Goal: Task Accomplishment & Management: Manage account settings

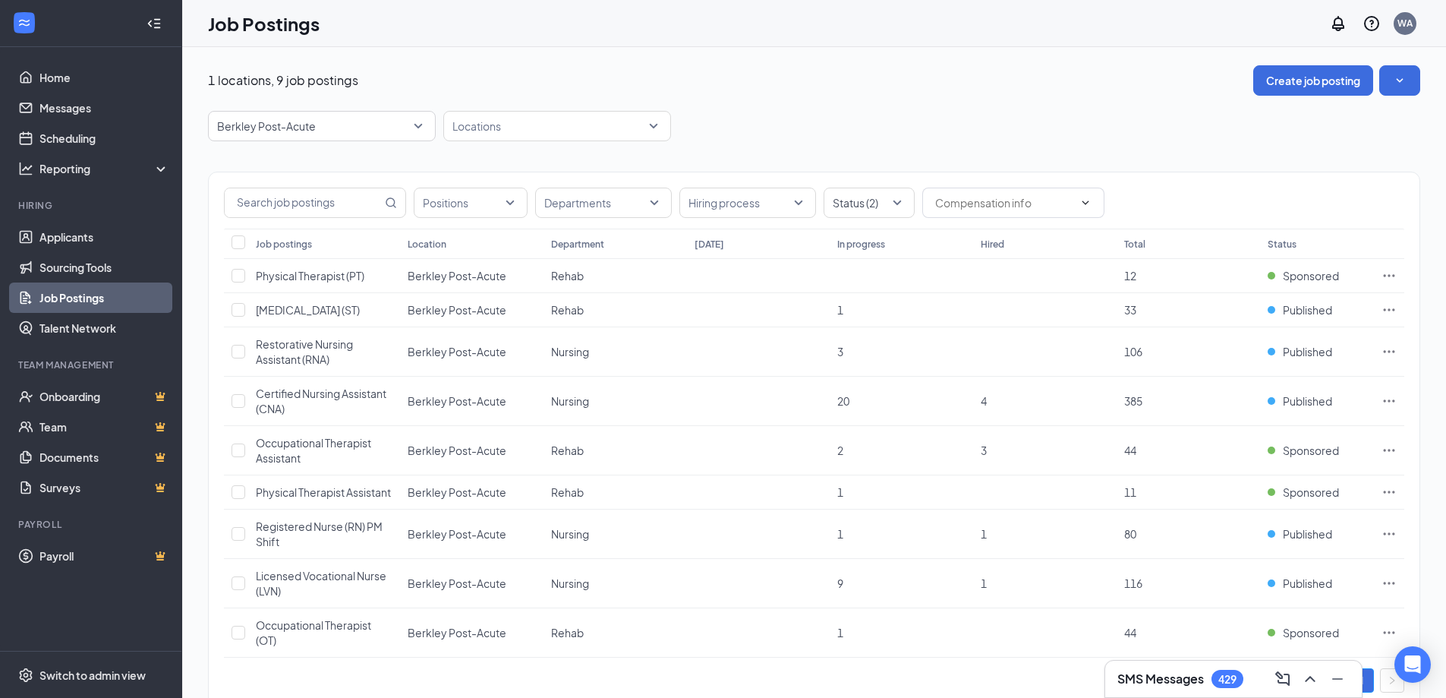
drag, startPoint x: 597, startPoint y: 158, endPoint x: 515, endPoint y: 150, distance: 82.4
click at [597, 158] on div "Positions Departments Hiring process Status (2) Job postings Location Departmen…" at bounding box center [814, 432] width 1212 height 582
click at [272, 121] on p "Berkley Post-Acute" at bounding box center [266, 125] width 99 height 15
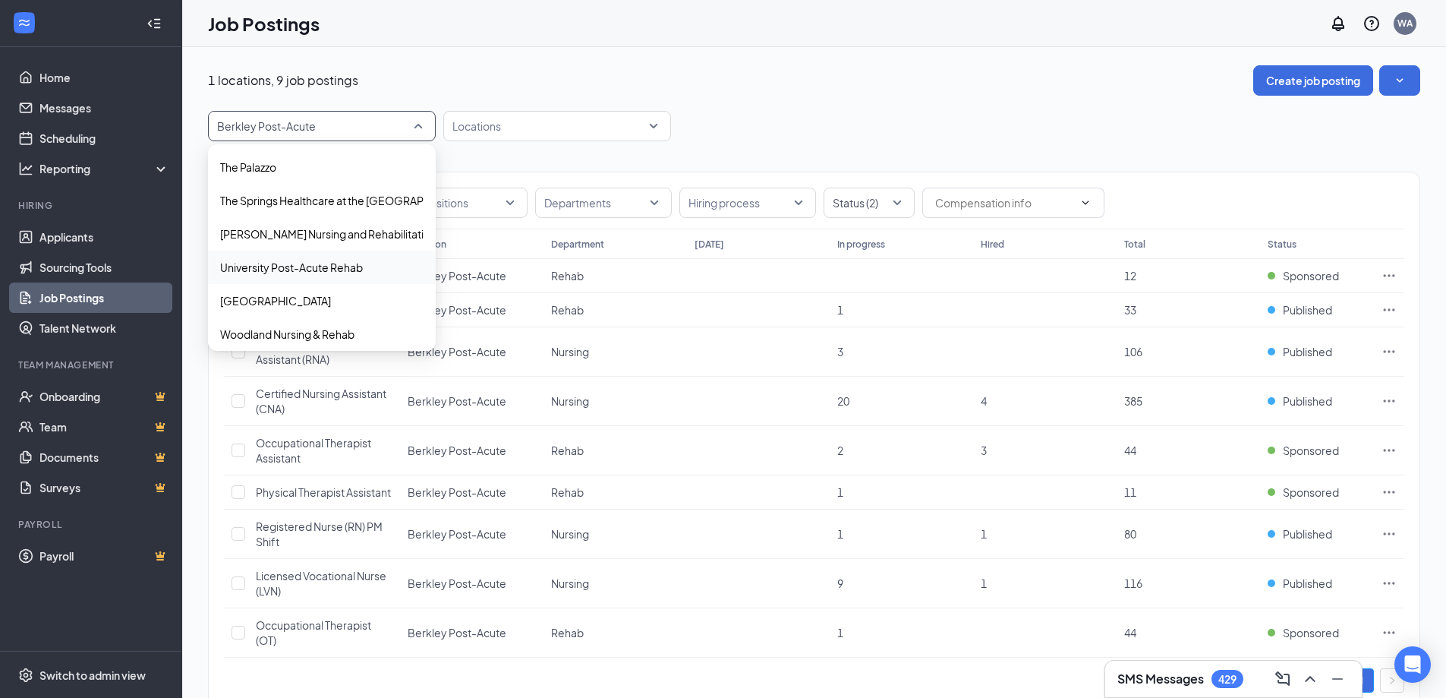
scroll to position [1111, 0]
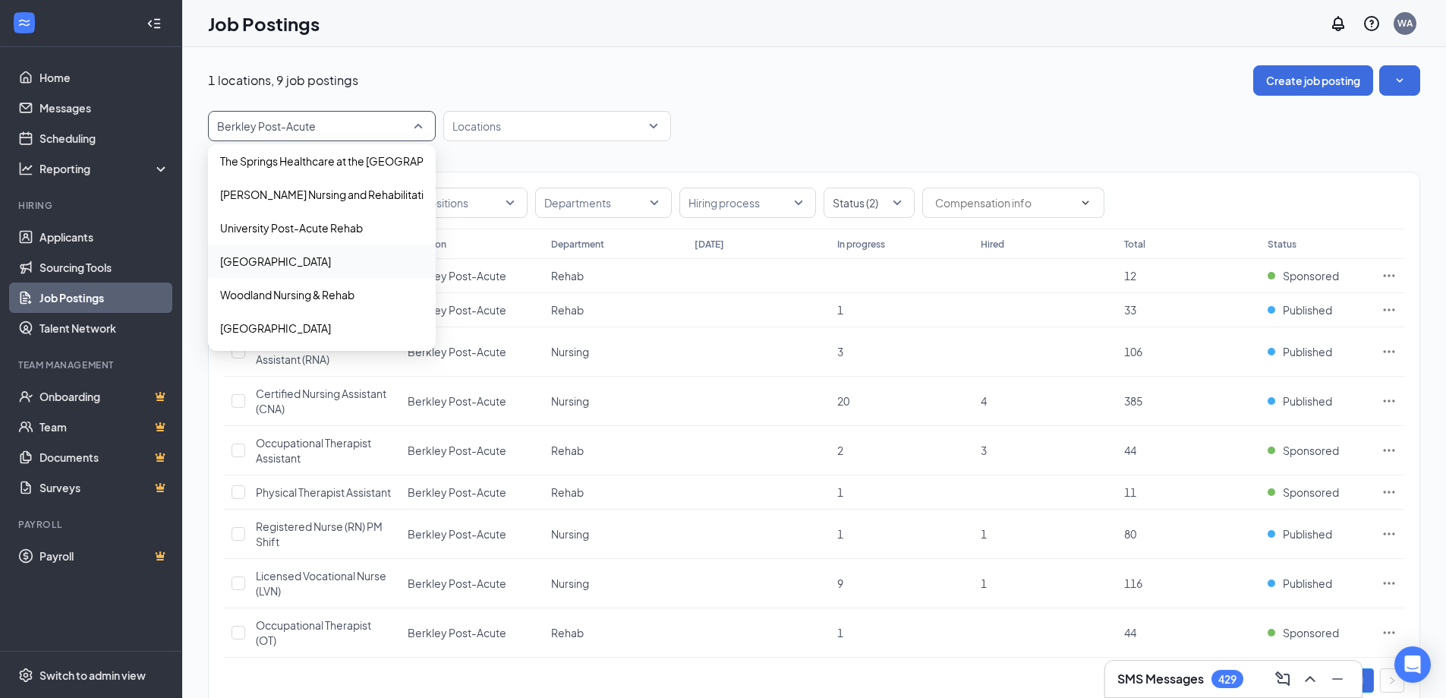
click at [276, 250] on div "[GEOGRAPHIC_DATA]" at bounding box center [322, 260] width 228 height 33
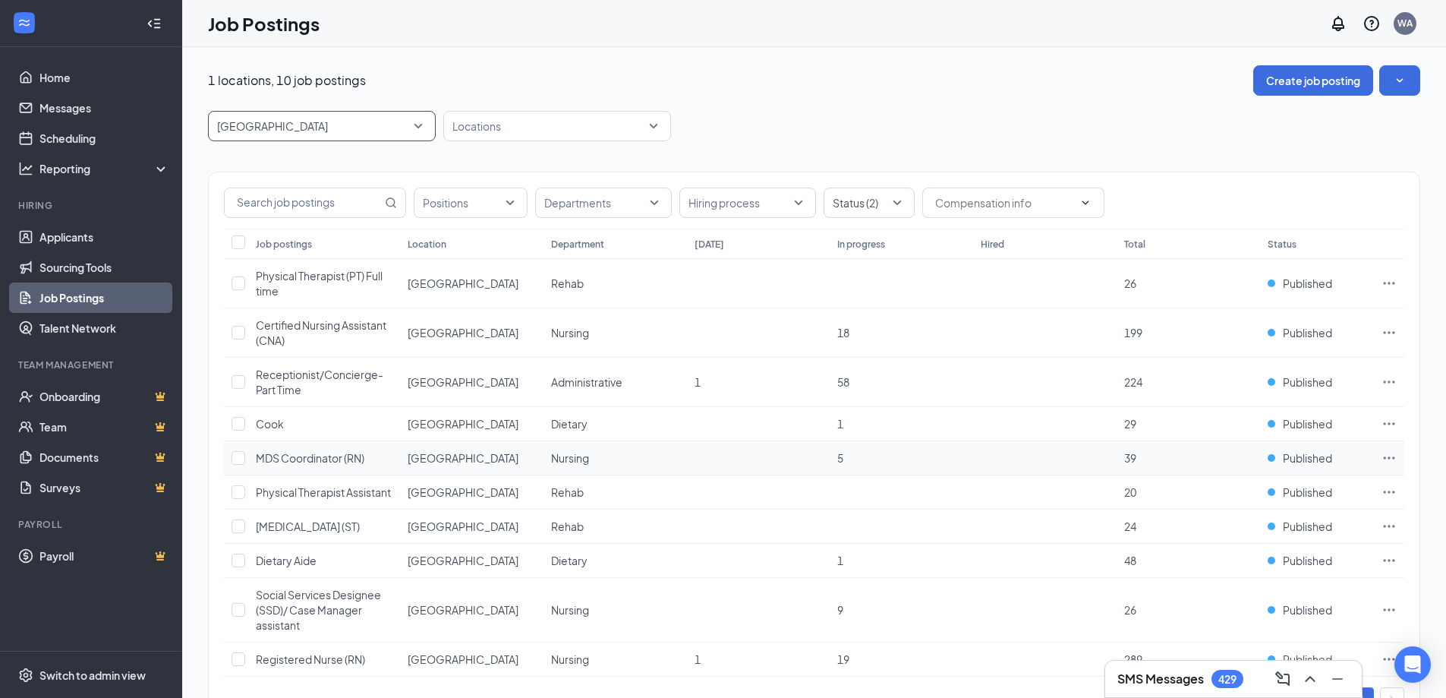
scroll to position [78, 0]
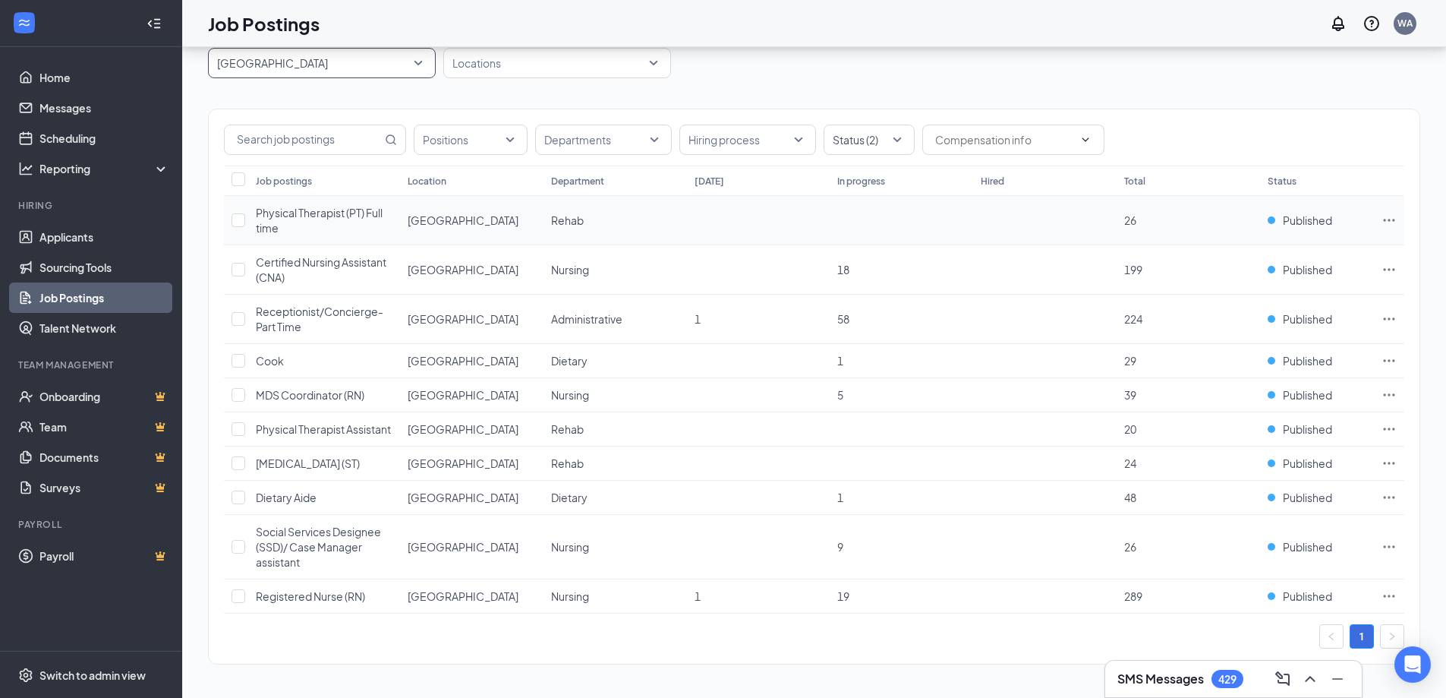
click at [332, 208] on div "Physical Therapist (PT) Full time" at bounding box center [324, 220] width 137 height 30
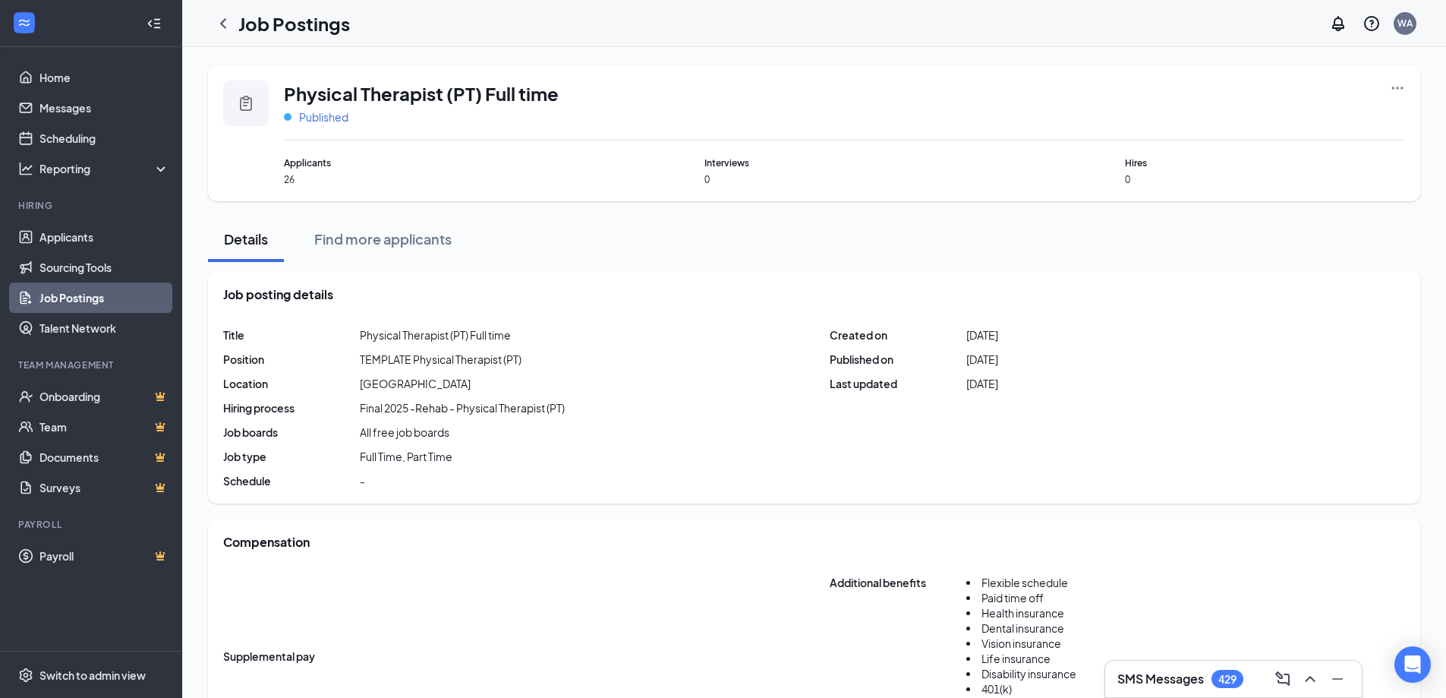
click at [298, 124] on div "Physical Therapist (PT) Full time Published" at bounding box center [844, 110] width 1121 height 60
click at [303, 121] on span "Published" at bounding box center [323, 116] width 49 height 15
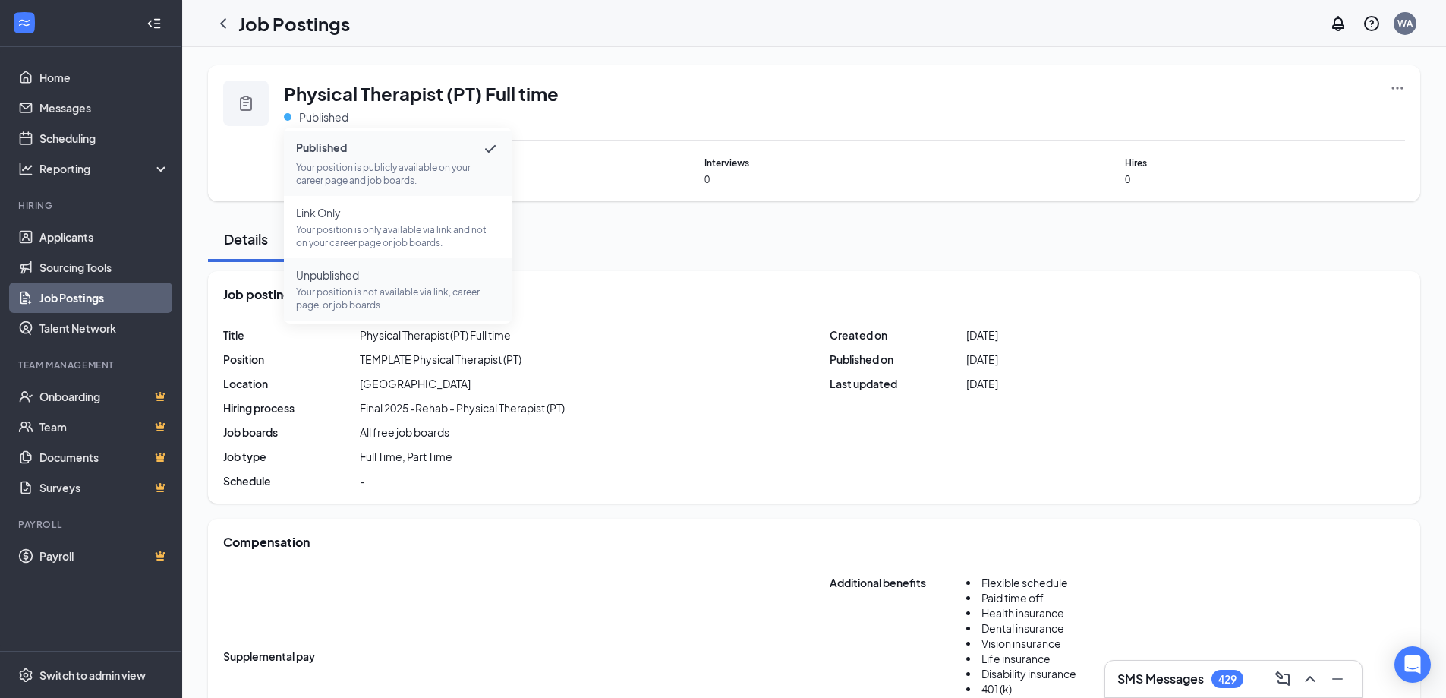
click at [339, 296] on p "Your position is not available via link, career page, or job boards." at bounding box center [397, 298] width 203 height 26
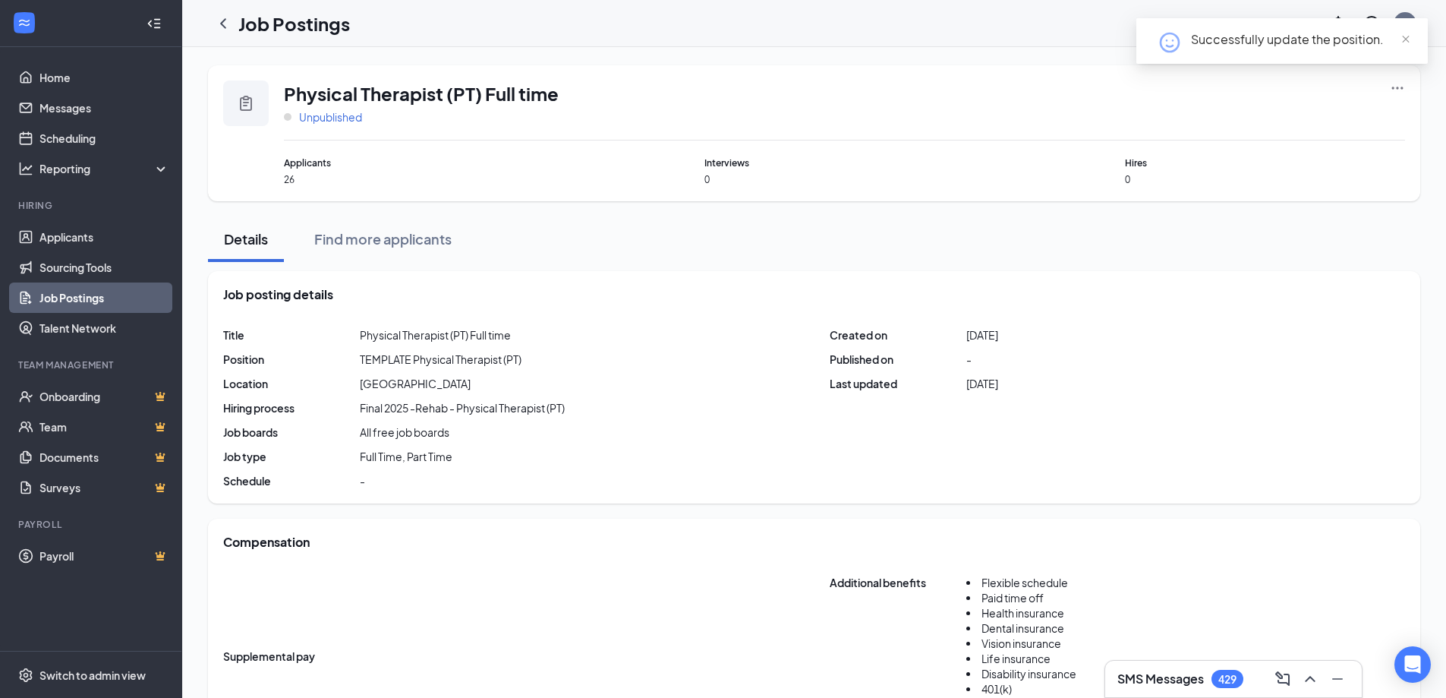
click at [325, 113] on span "Unpublished" at bounding box center [330, 116] width 63 height 15
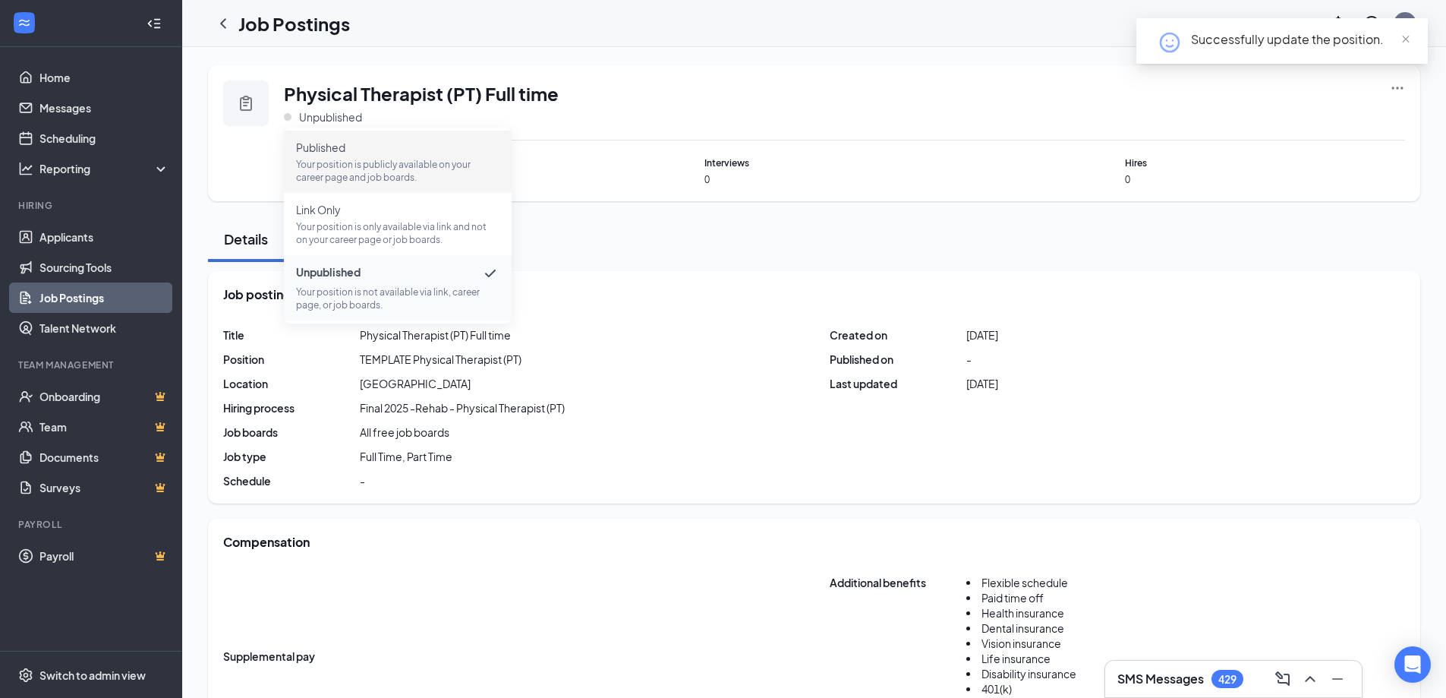
click at [382, 159] on p "Your position is publicly available on your career page and job boards." at bounding box center [397, 171] width 203 height 26
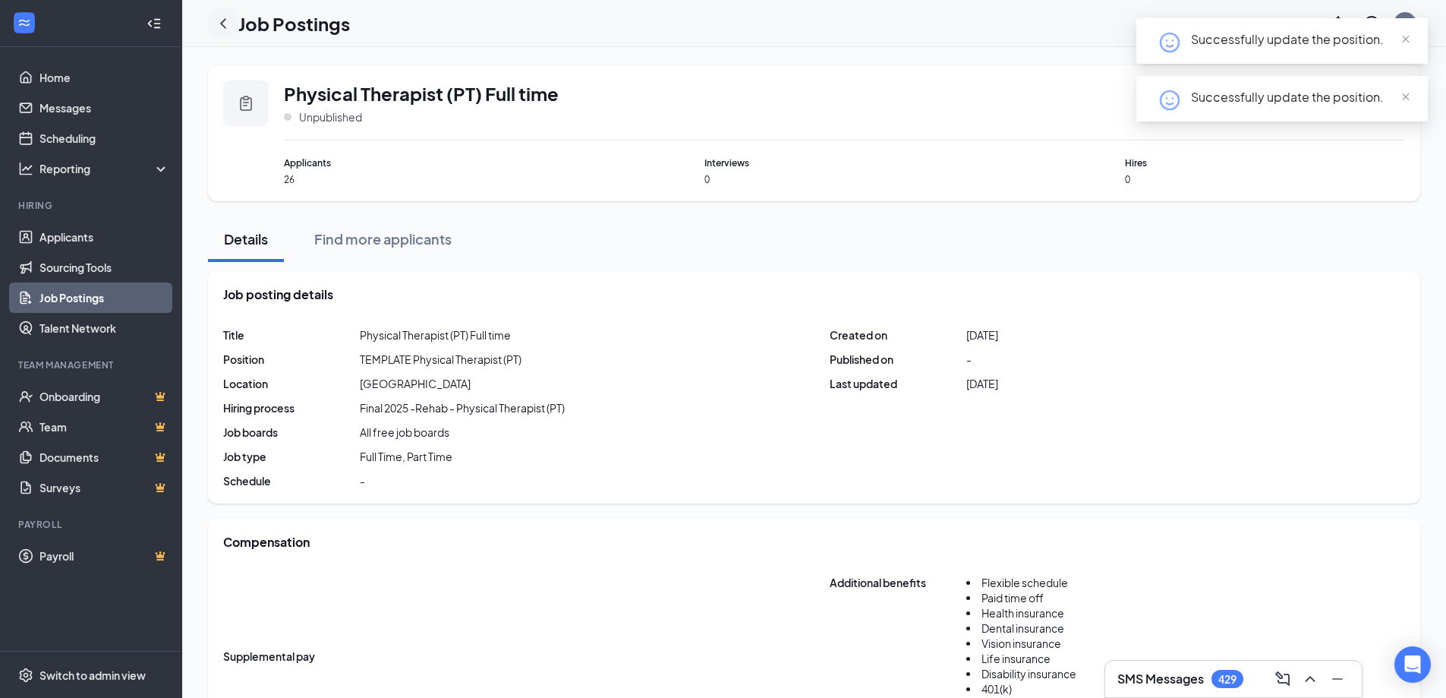
click at [225, 26] on icon "ChevronLeft" at bounding box center [223, 23] width 6 height 10
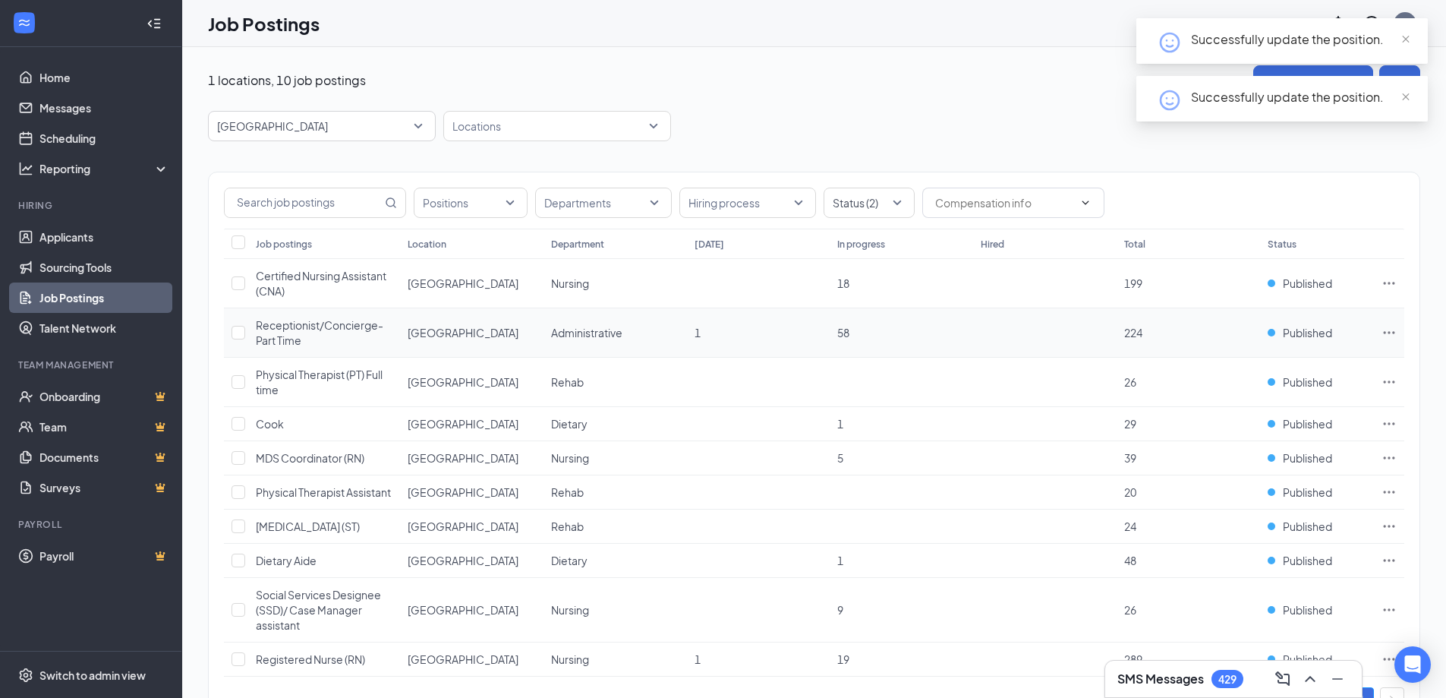
click at [288, 337] on span "Receptionist/Concierge- Part Time" at bounding box center [320, 332] width 128 height 29
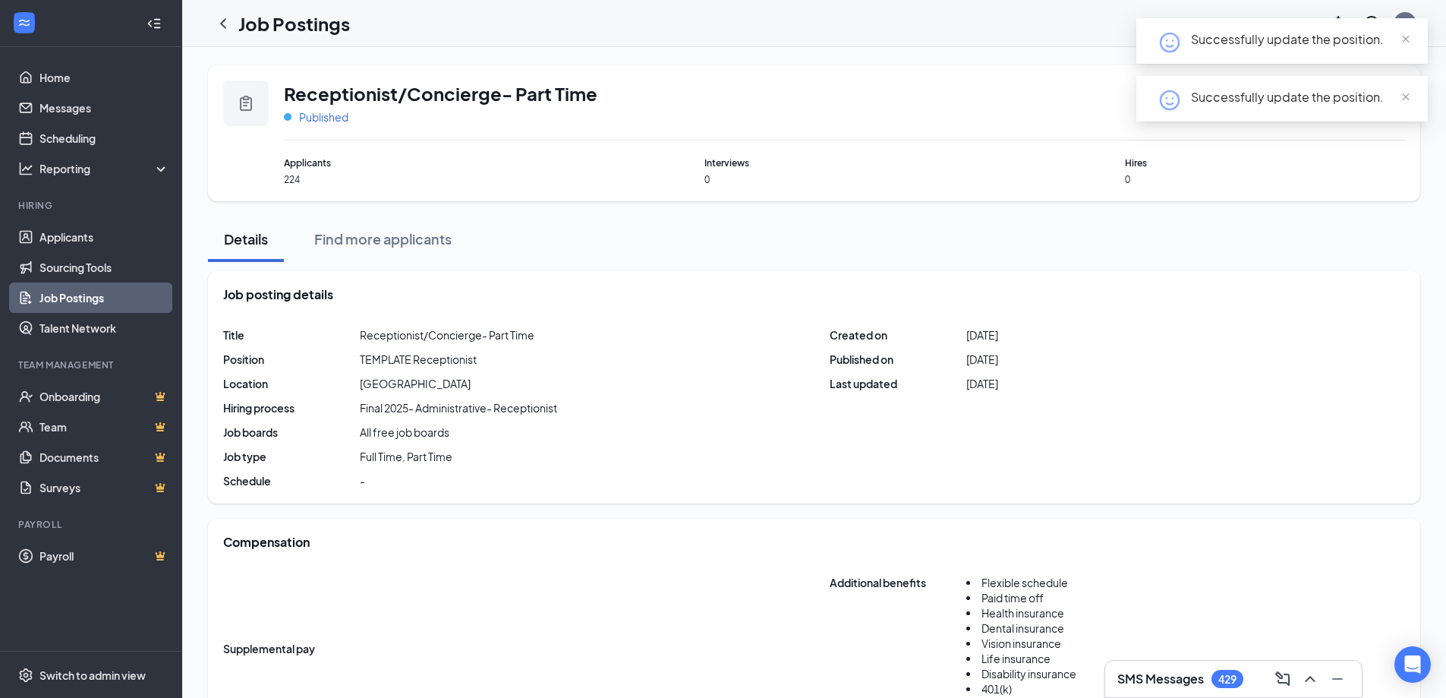
click at [323, 123] on span "Published" at bounding box center [323, 116] width 49 height 15
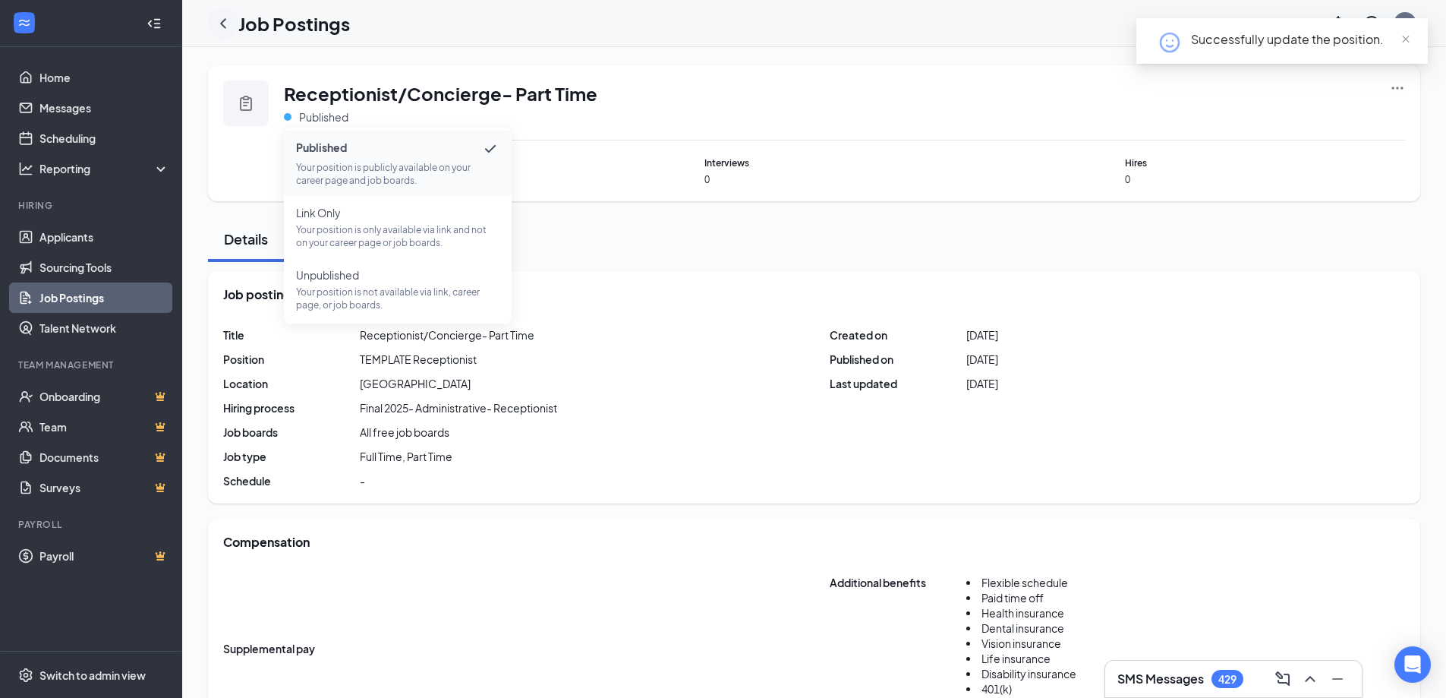
click at [217, 30] on icon "ChevronLeft" at bounding box center [223, 23] width 18 height 18
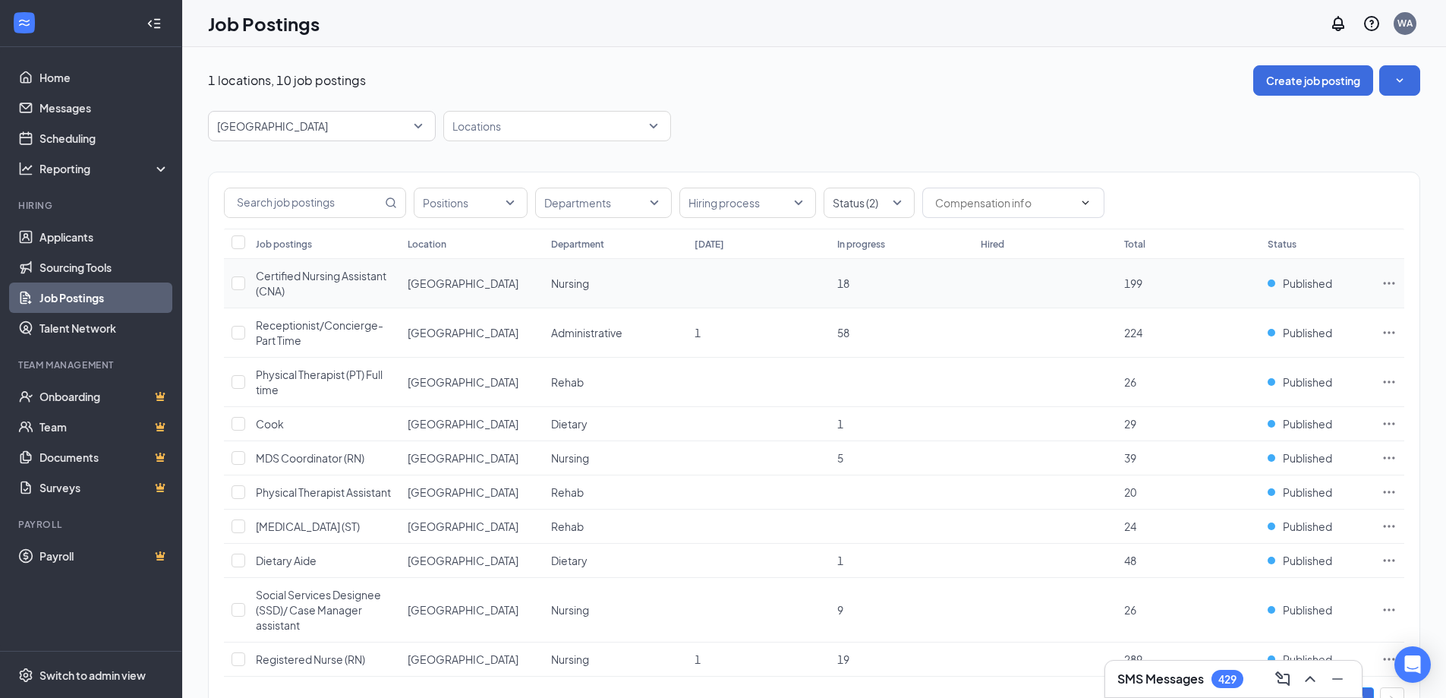
click at [301, 276] on span "Certified Nursing Assistant (CNA)" at bounding box center [321, 283] width 131 height 29
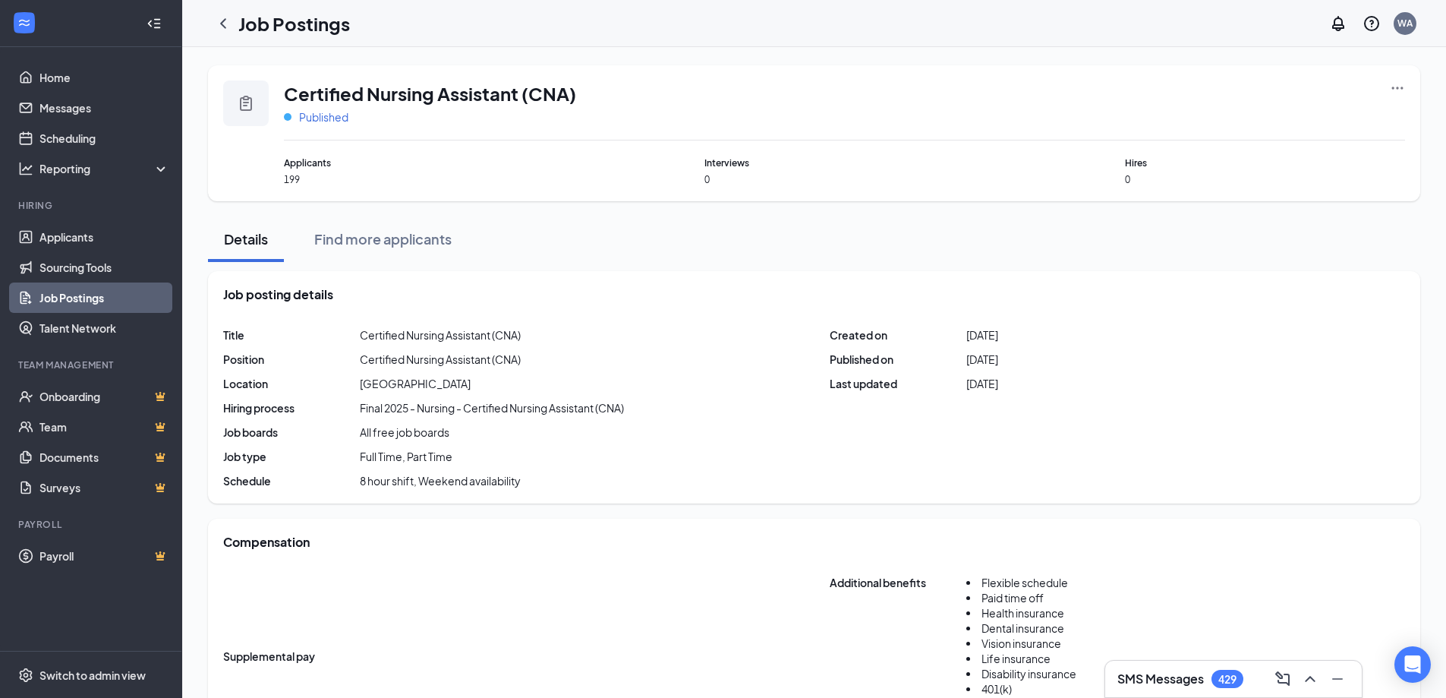
click at [307, 121] on span "Published" at bounding box center [323, 116] width 49 height 15
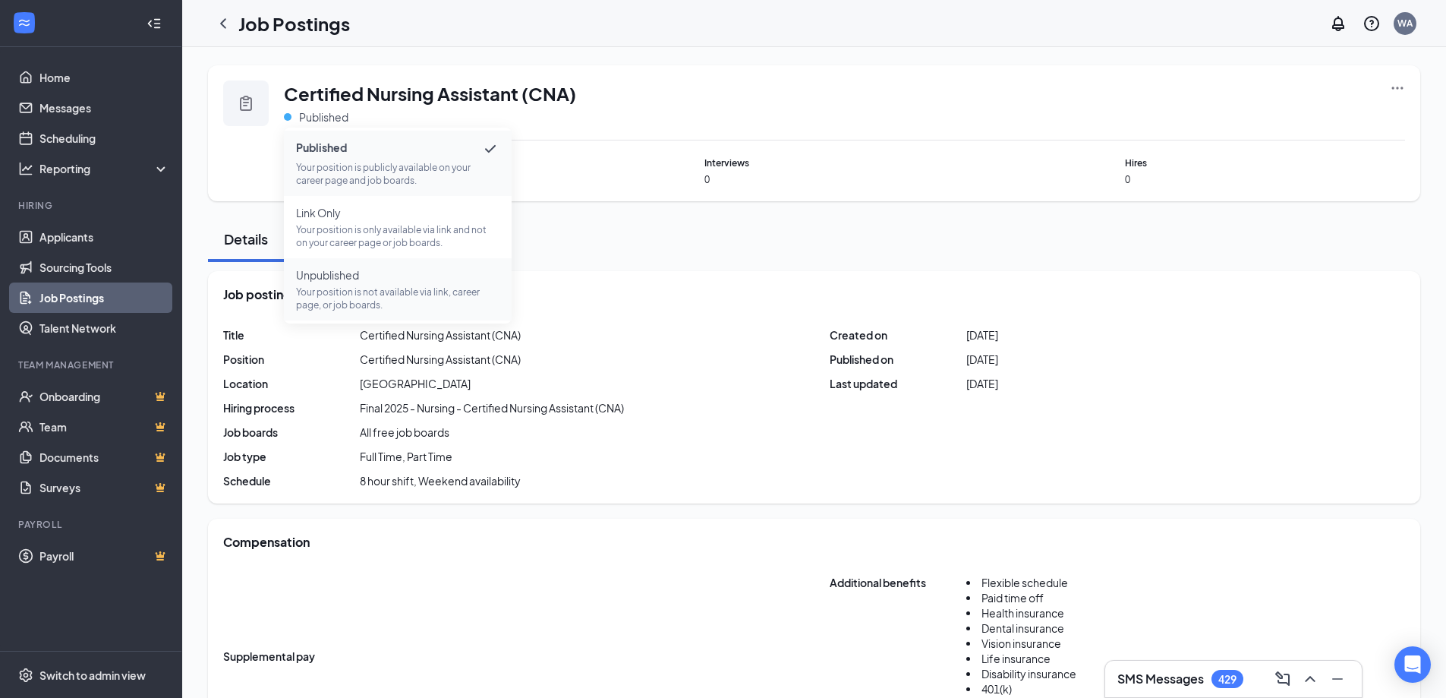
click at [302, 277] on span "Unpublished" at bounding box center [397, 274] width 203 height 15
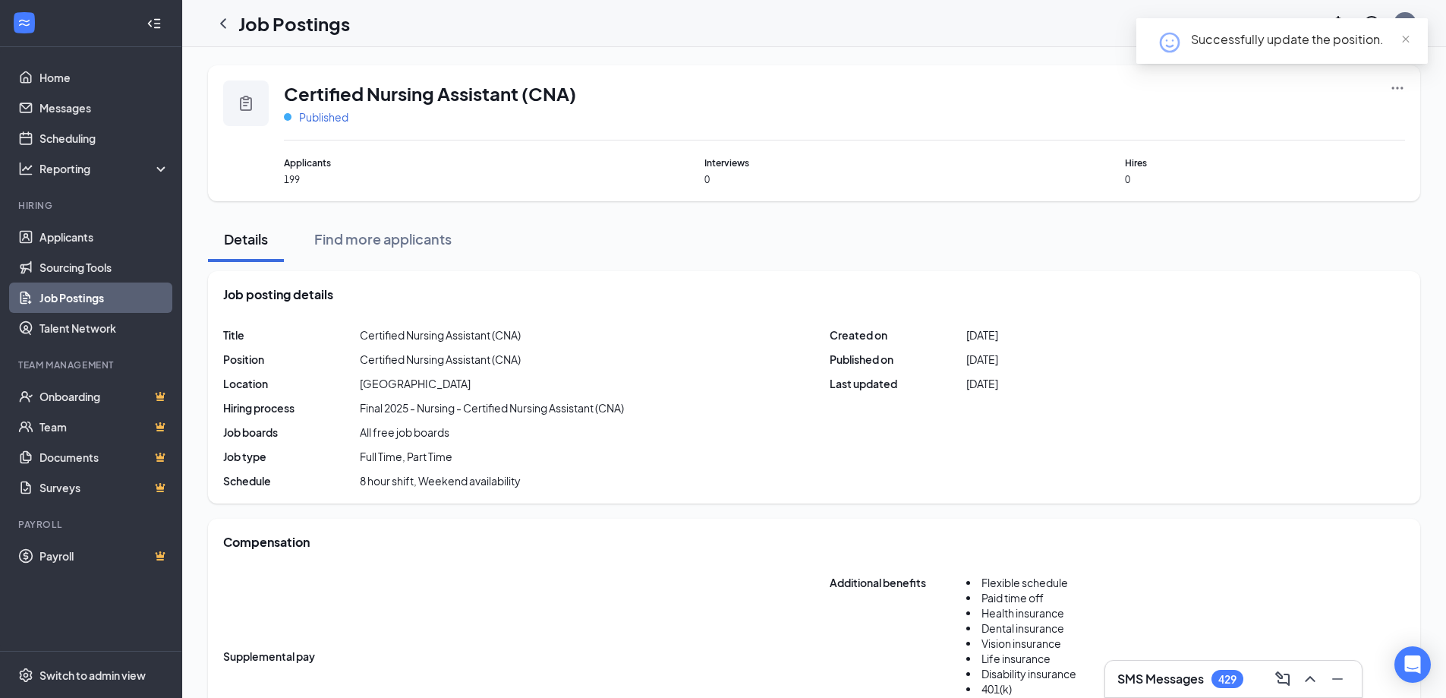
click at [321, 118] on span "Published" at bounding box center [323, 116] width 49 height 15
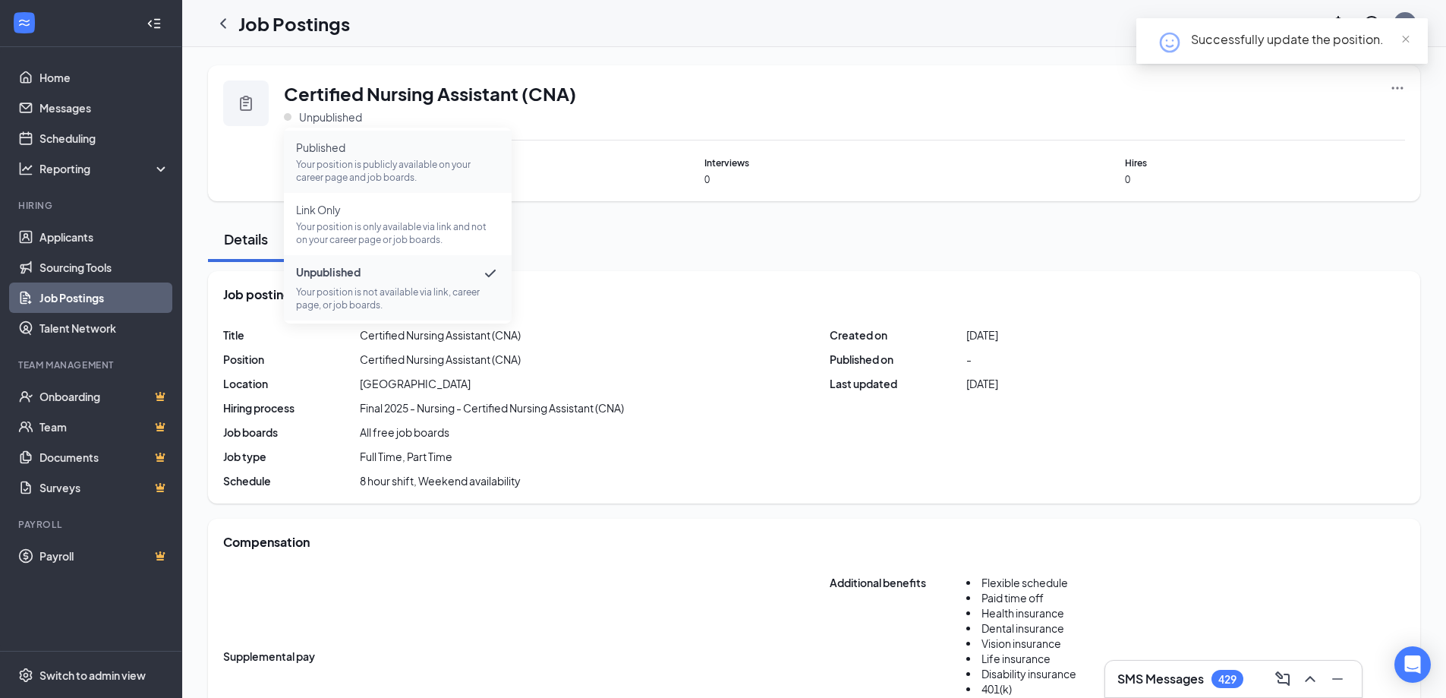
click at [334, 154] on span "Published" at bounding box center [397, 147] width 203 height 15
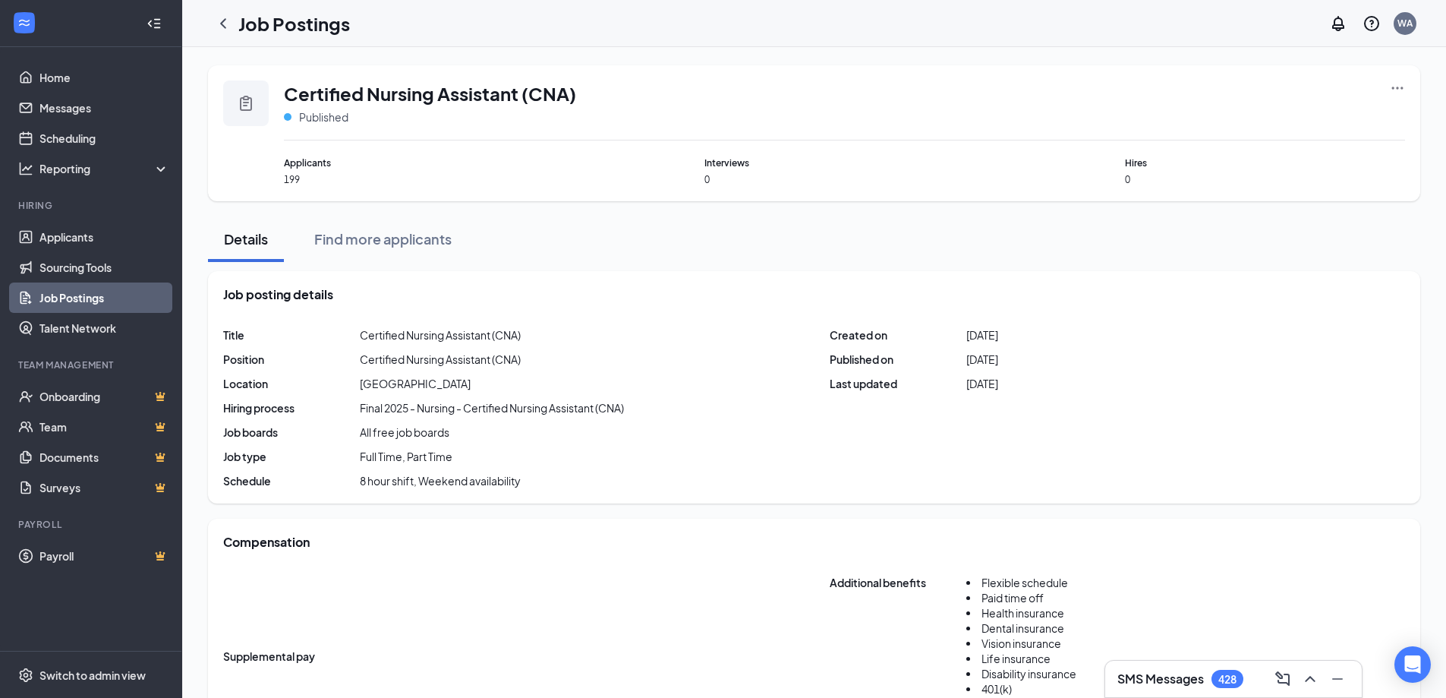
click at [935, 539] on div "Compensation" at bounding box center [814, 542] width 1182 height 17
click at [215, 24] on icon "ChevronLeft" at bounding box center [223, 23] width 18 height 18
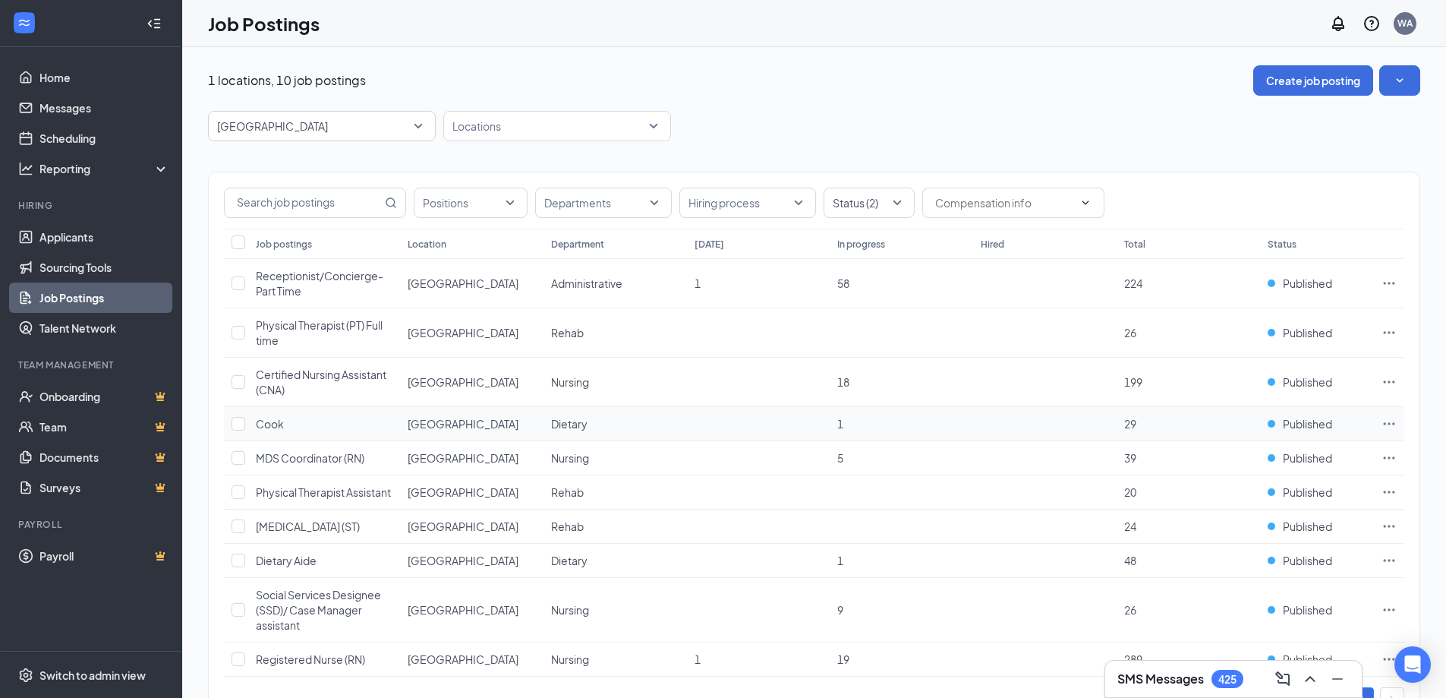
click at [268, 424] on span "Cook" at bounding box center [270, 424] width 28 height 14
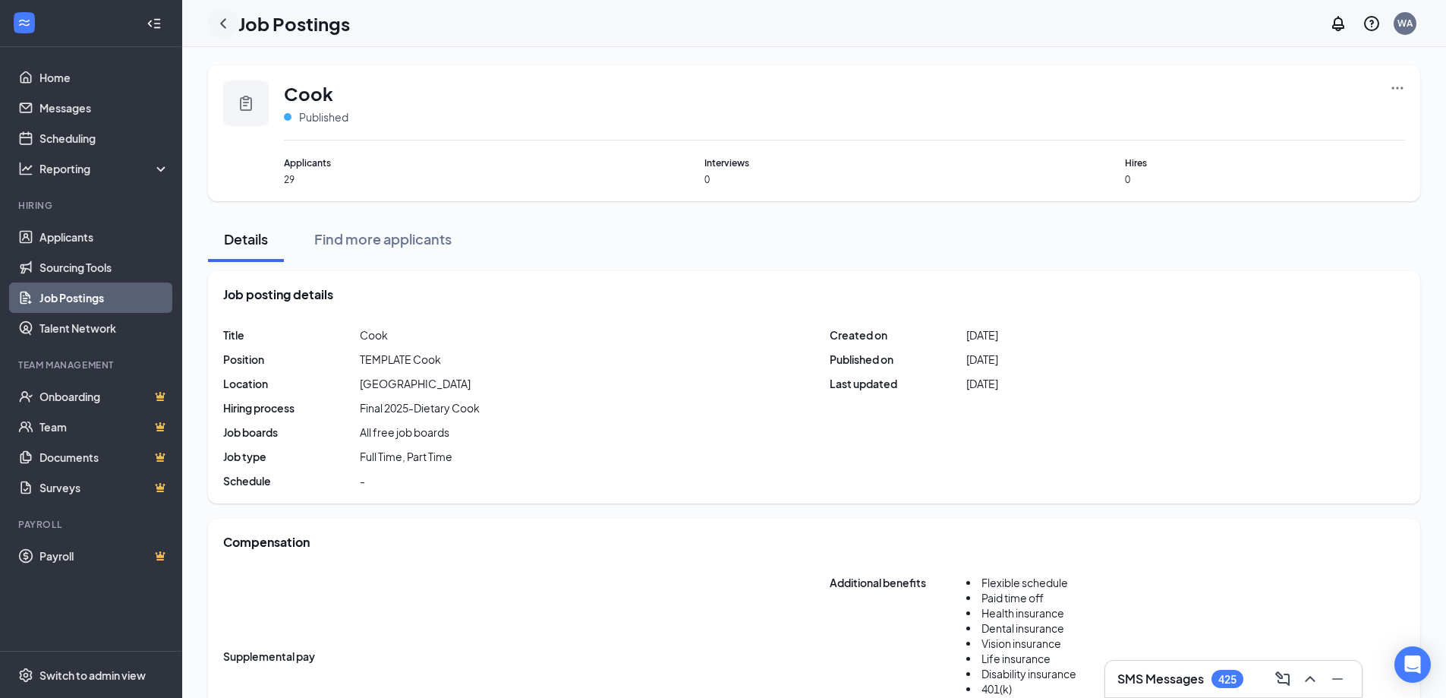
click at [228, 24] on icon "ChevronLeft" at bounding box center [223, 23] width 18 height 18
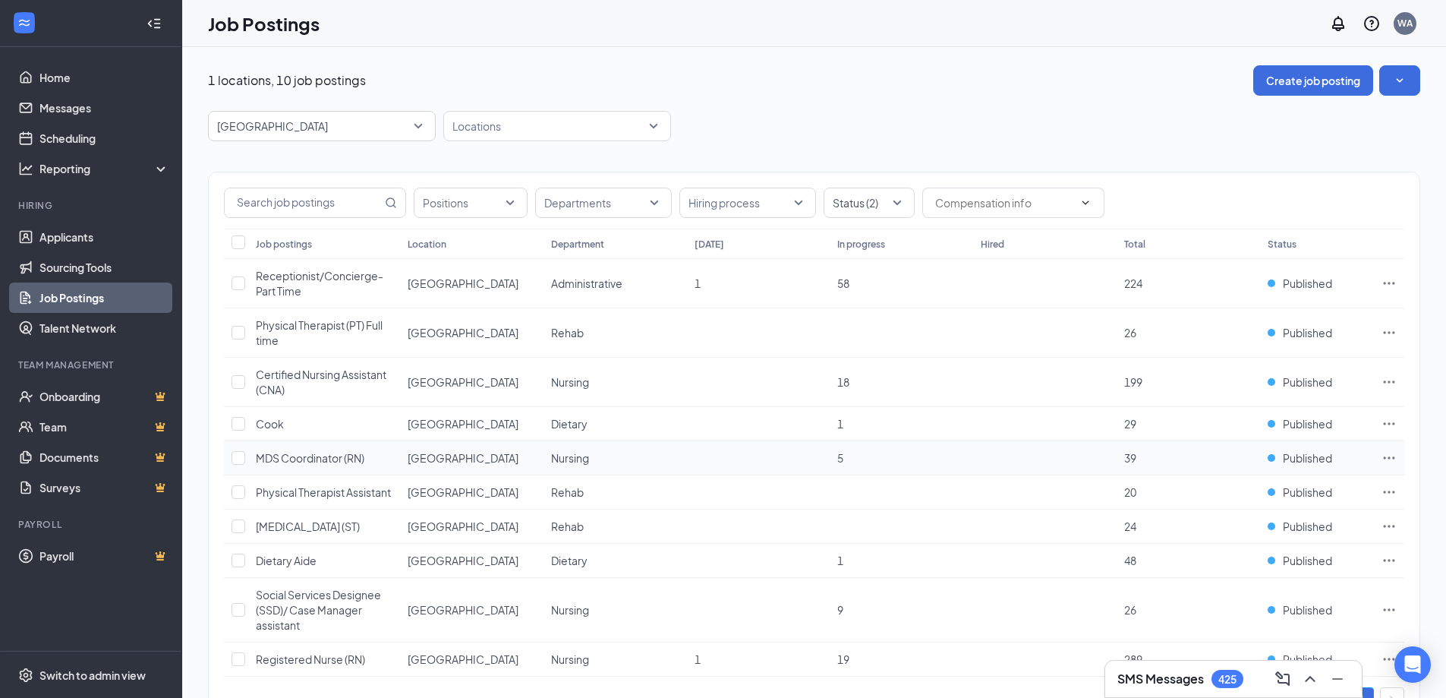
click at [276, 459] on span "MDS Coordinator (RN)" at bounding box center [310, 458] width 109 height 14
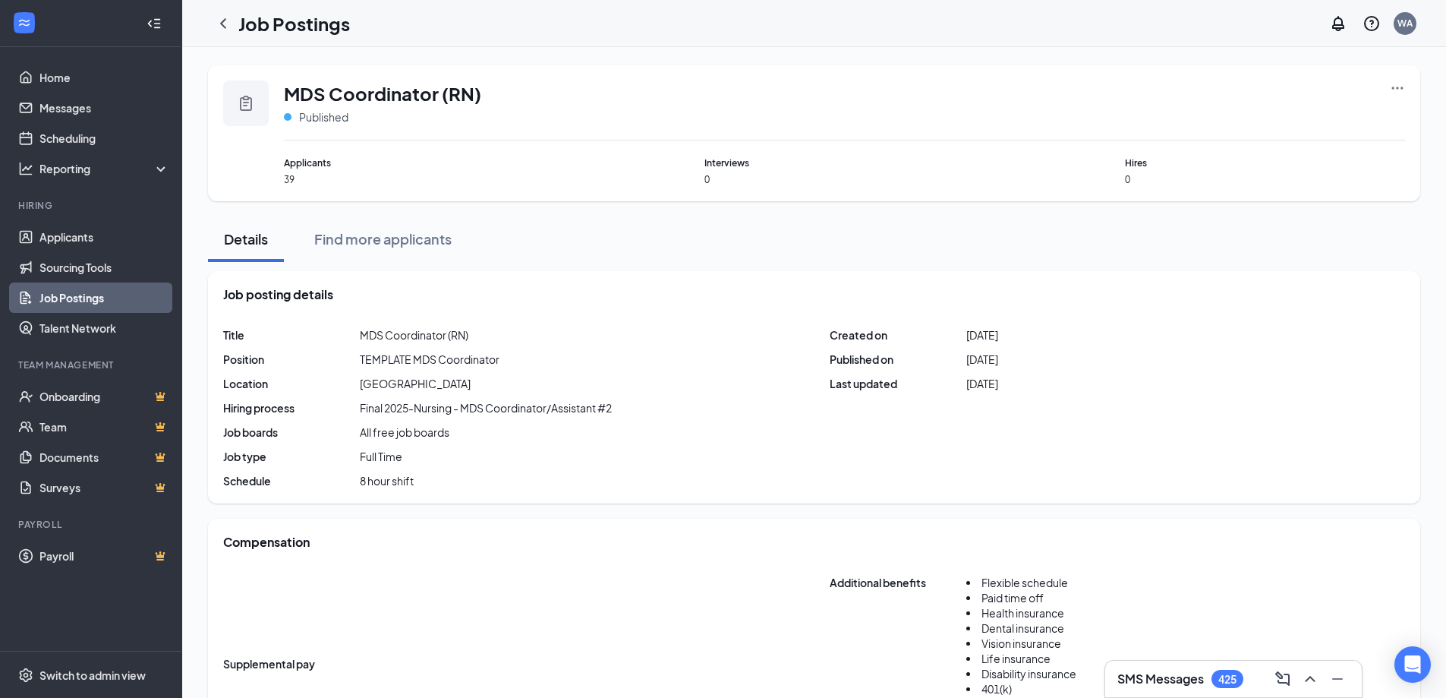
click at [225, 24] on icon "ChevronLeft" at bounding box center [223, 23] width 18 height 18
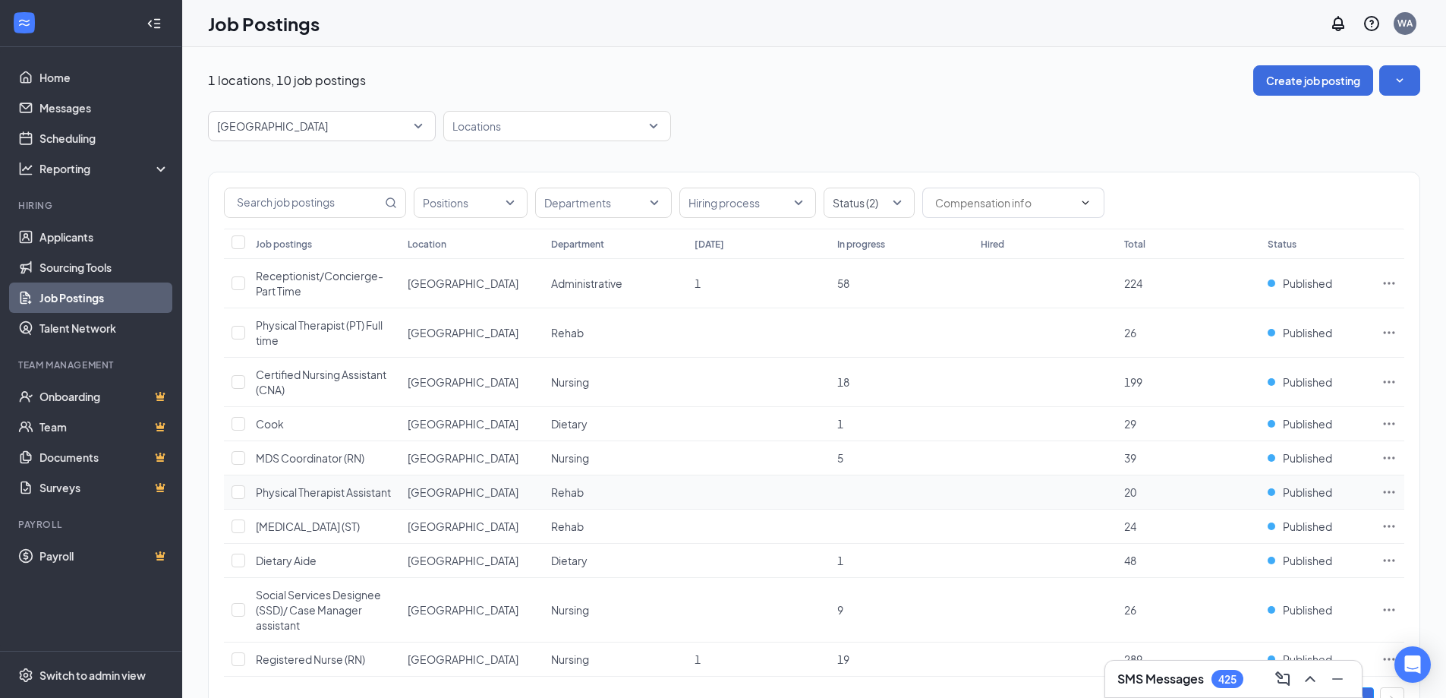
click at [257, 499] on span "Physical Therapist Assistant" at bounding box center [323, 492] width 135 height 14
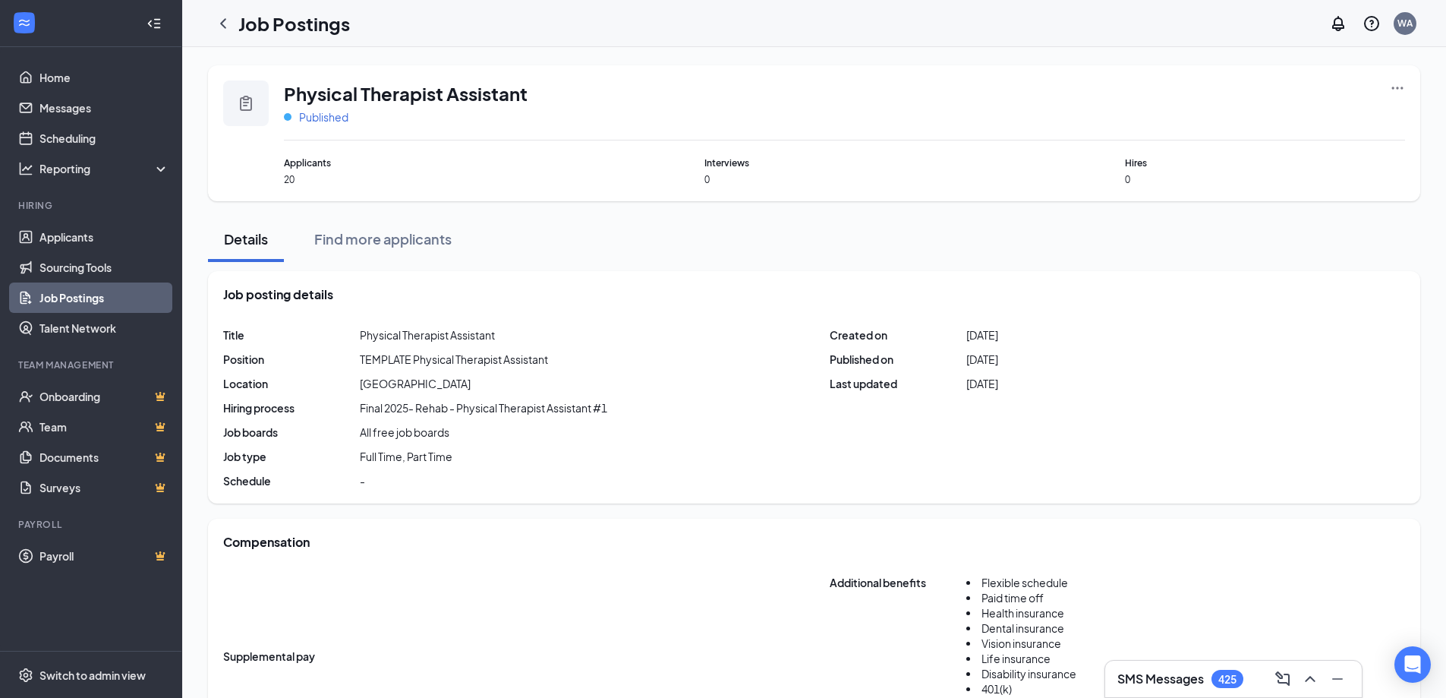
click at [306, 122] on span "Published" at bounding box center [323, 116] width 49 height 15
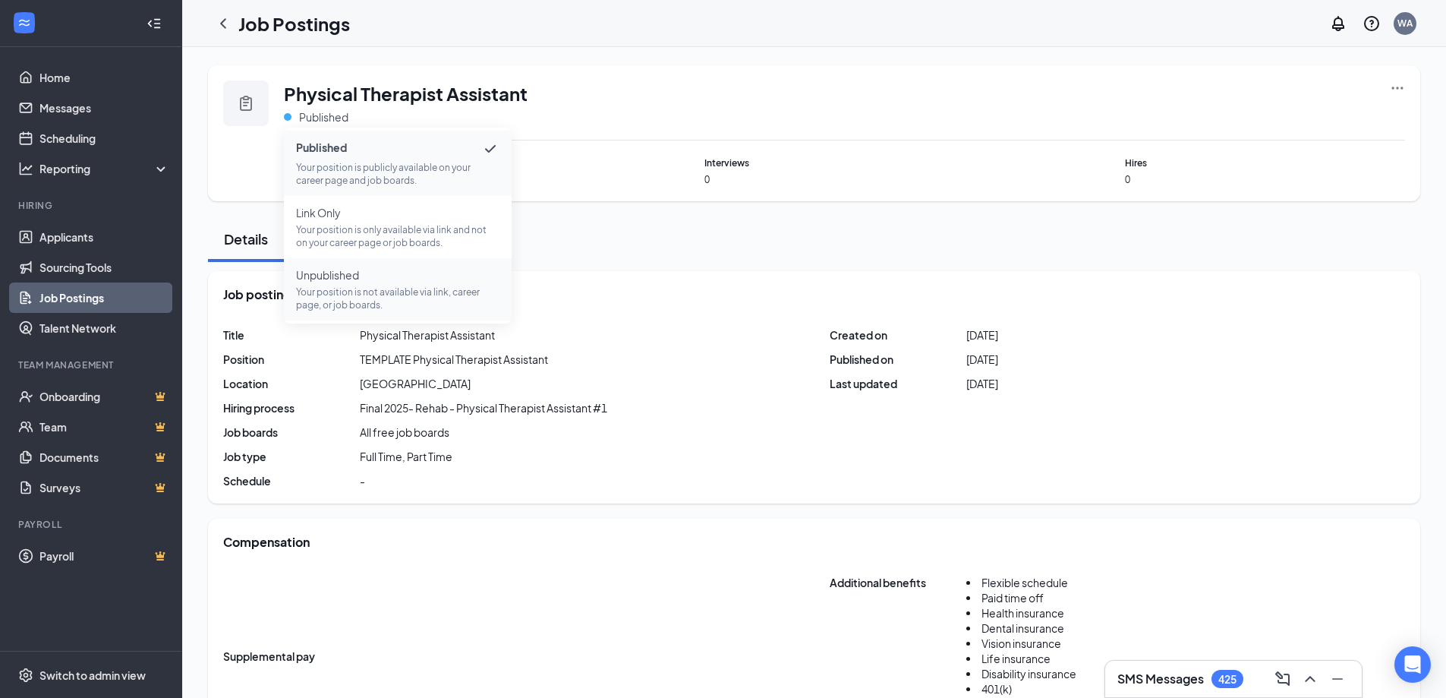
click at [332, 276] on span "Unpublished" at bounding box center [397, 274] width 203 height 15
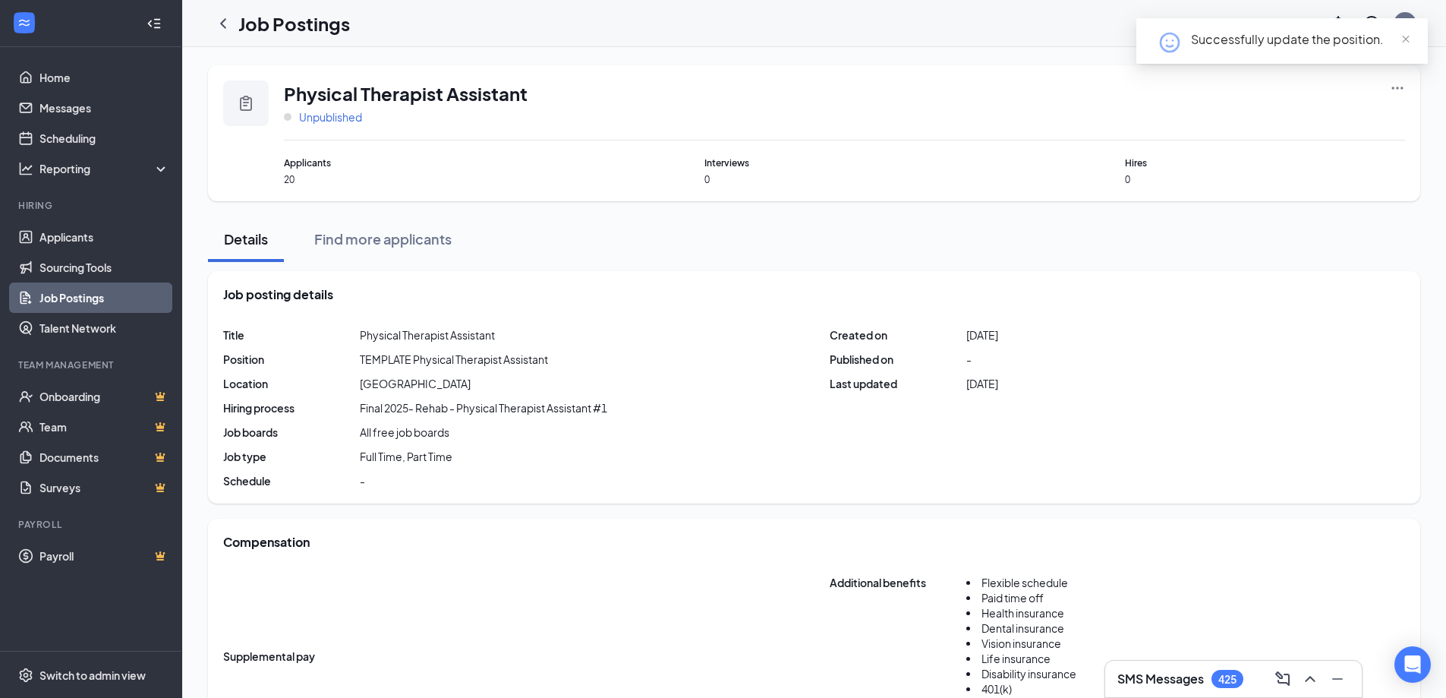
click at [307, 118] on span "Unpublished" at bounding box center [330, 116] width 63 height 15
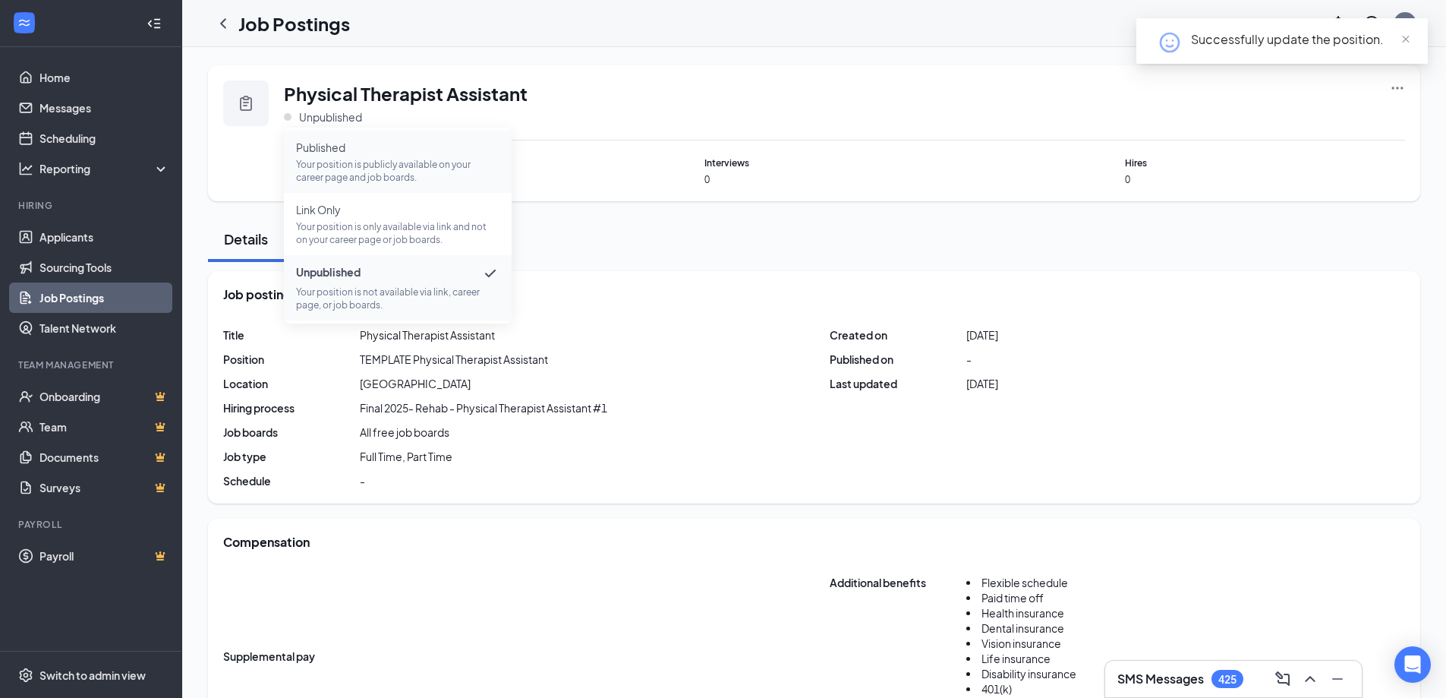
click at [323, 142] on span "Published" at bounding box center [397, 147] width 203 height 15
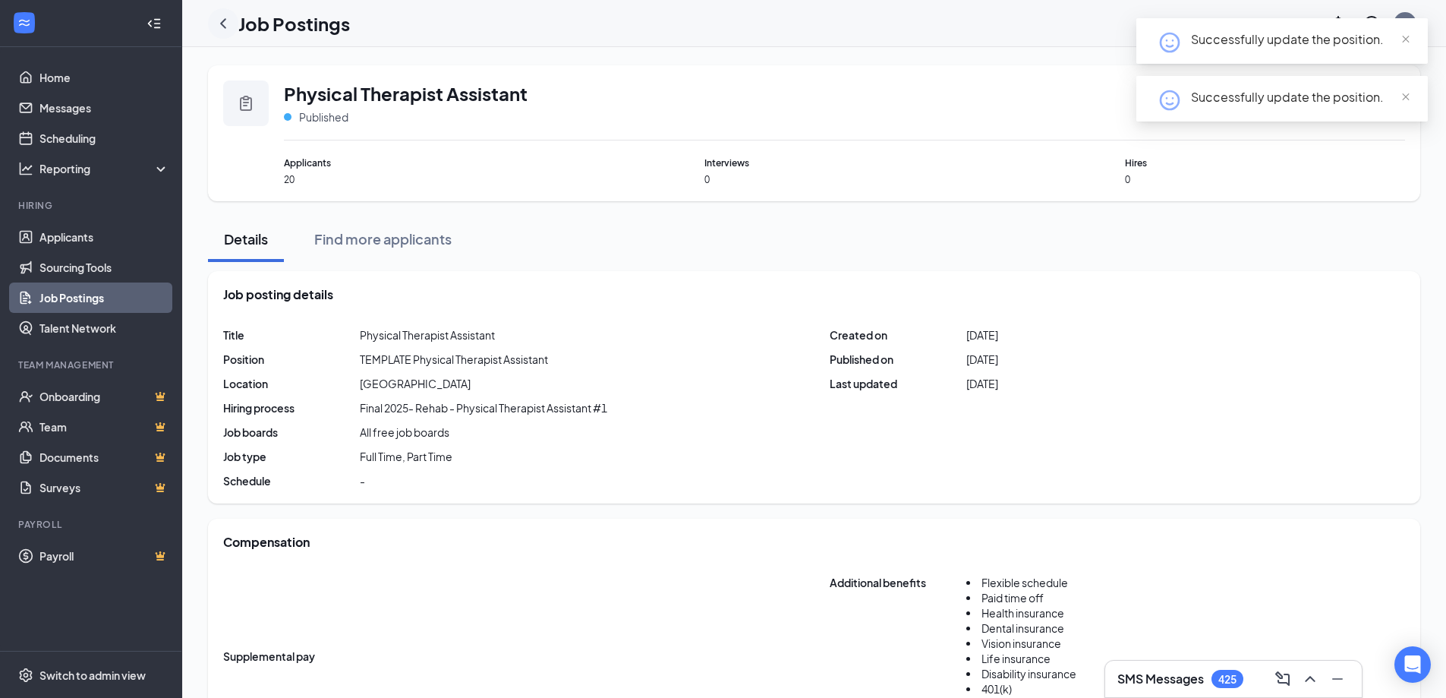
click at [213, 18] on div at bounding box center [223, 23] width 30 height 30
click at [218, 18] on icon "ChevronLeft" at bounding box center [223, 23] width 18 height 18
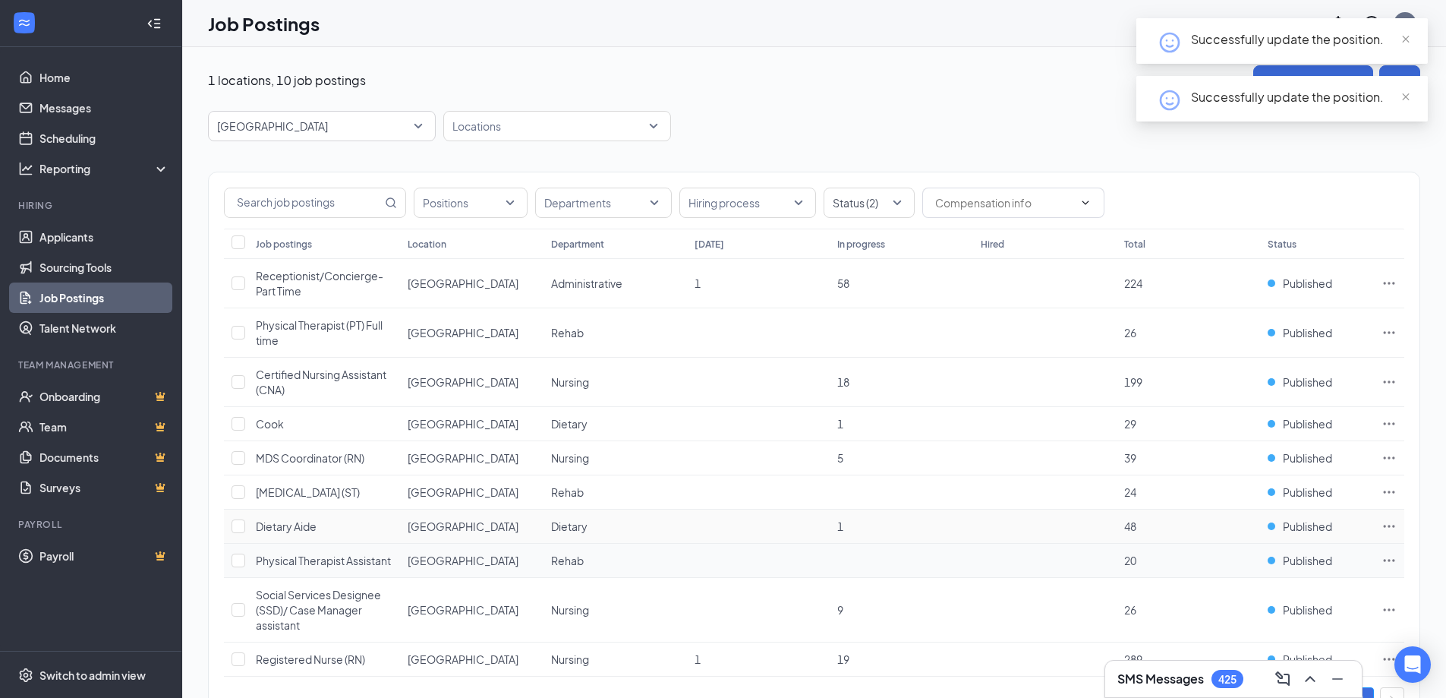
scroll to position [78, 0]
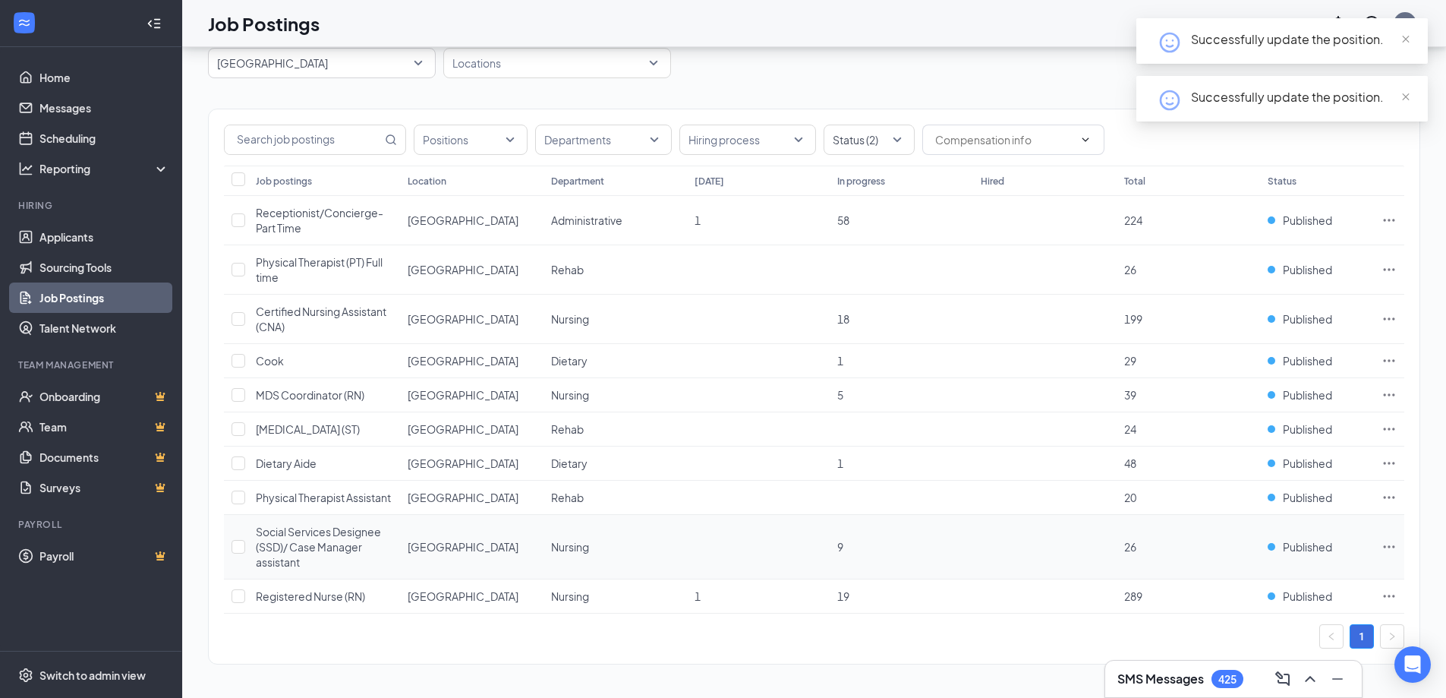
click at [325, 536] on span "Social Services Designee (SSD)/ Case Manager assistant" at bounding box center [318, 546] width 125 height 44
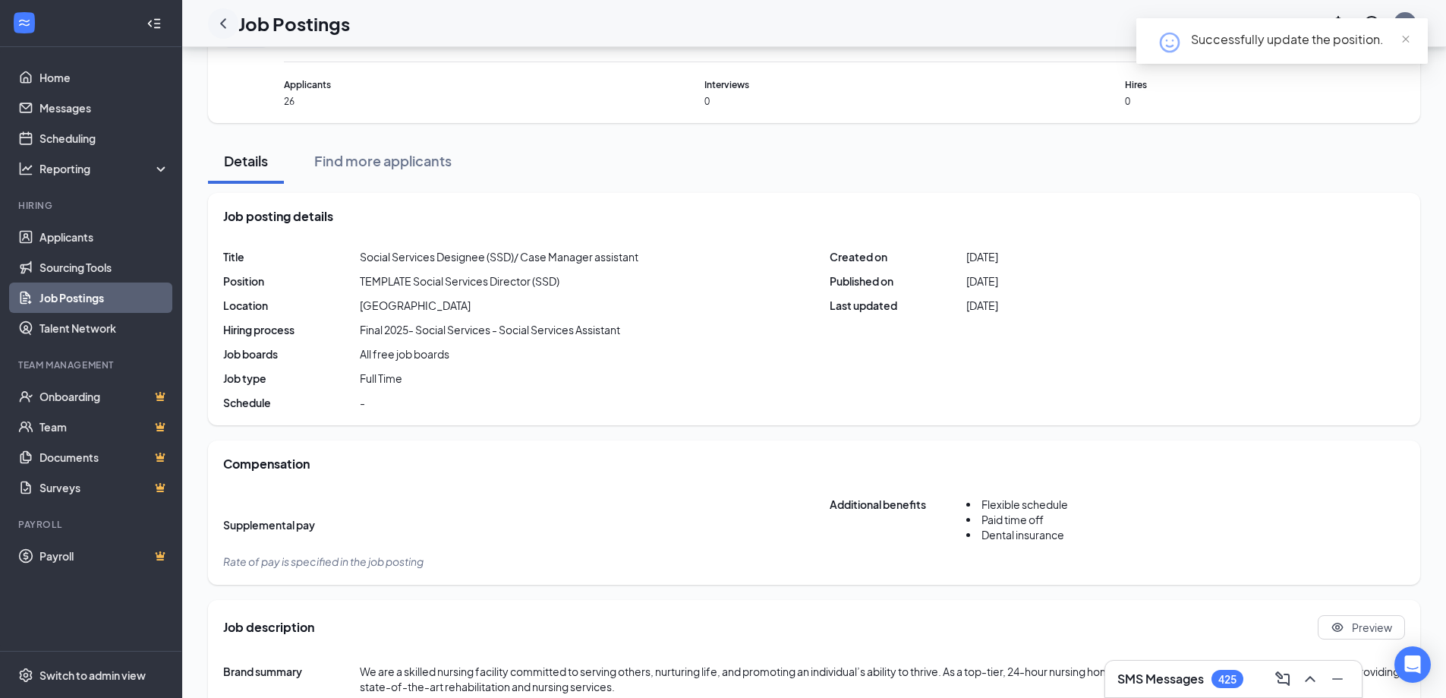
click at [219, 19] on icon "ChevronLeft" at bounding box center [223, 23] width 18 height 18
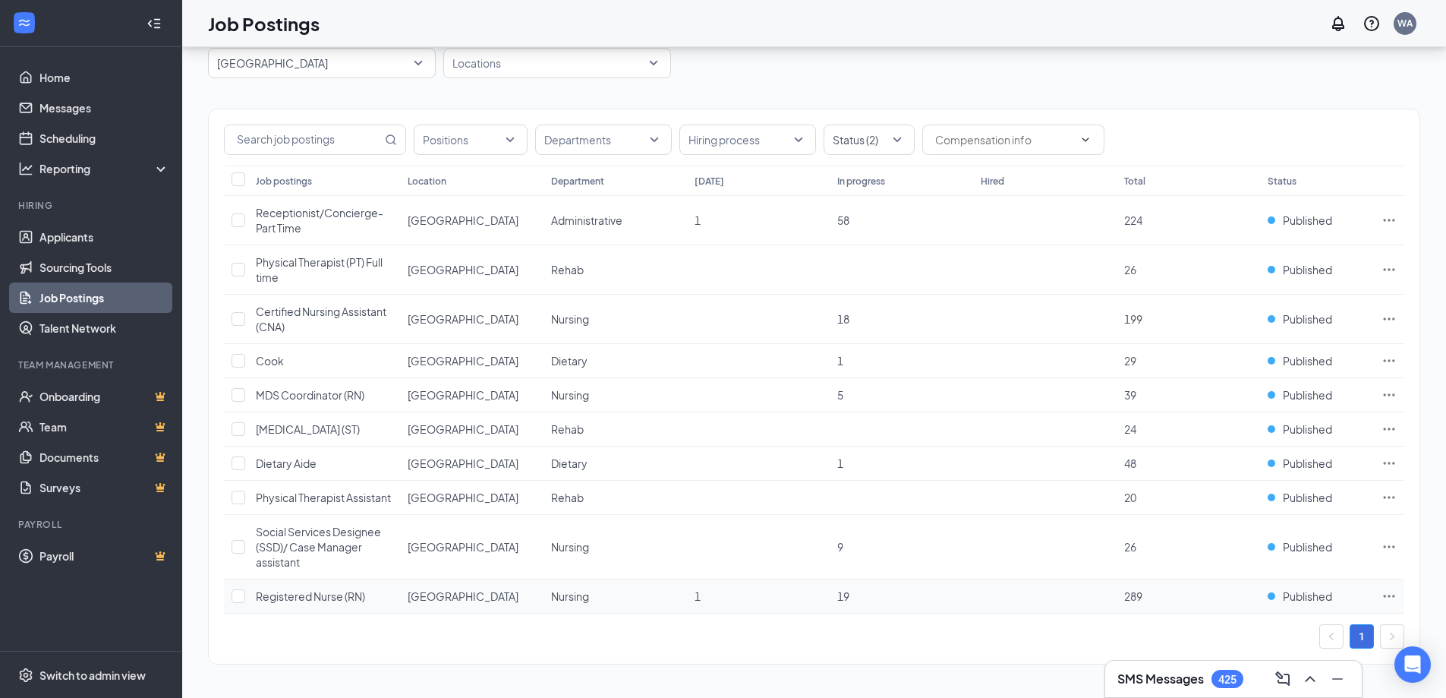
click at [327, 594] on span "Registered Nurse (RN)" at bounding box center [310, 596] width 109 height 14
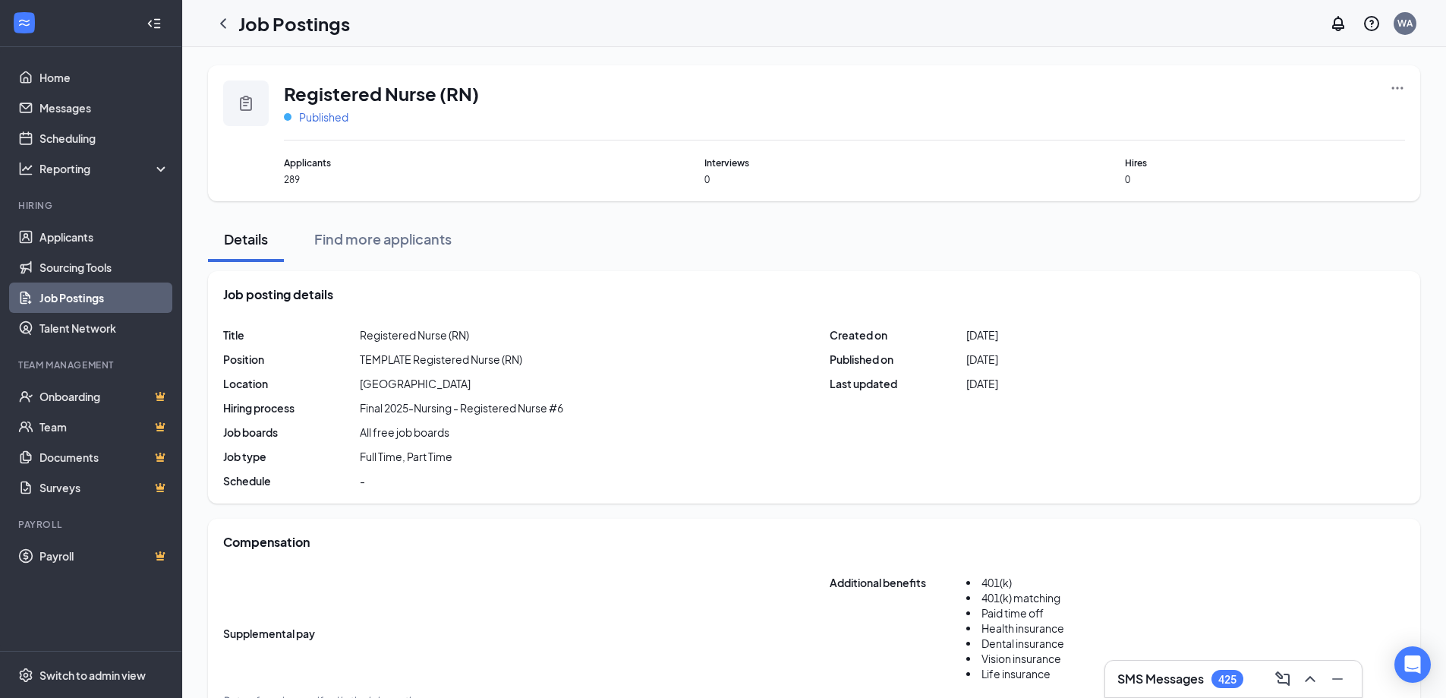
click at [332, 122] on span "Published" at bounding box center [323, 116] width 49 height 15
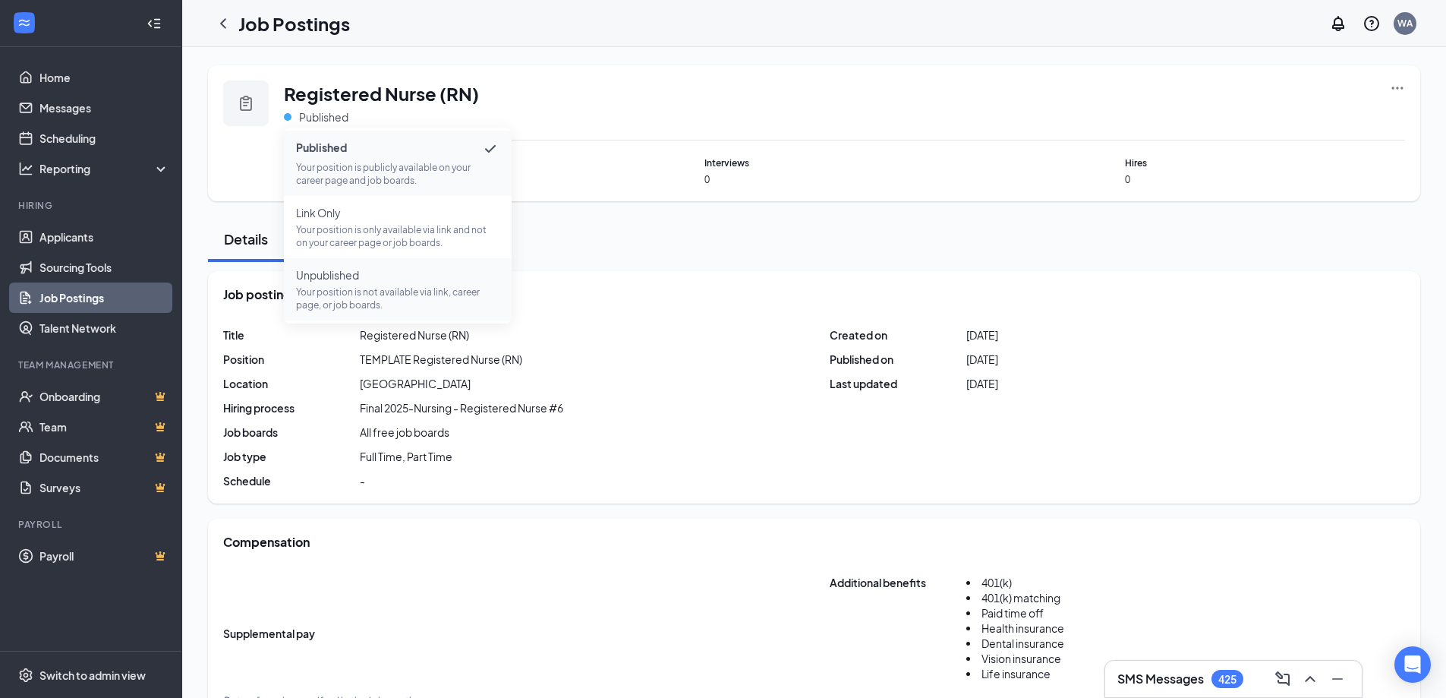
click at [314, 299] on p "Your position is not available via link, career page, or job boards." at bounding box center [397, 298] width 203 height 26
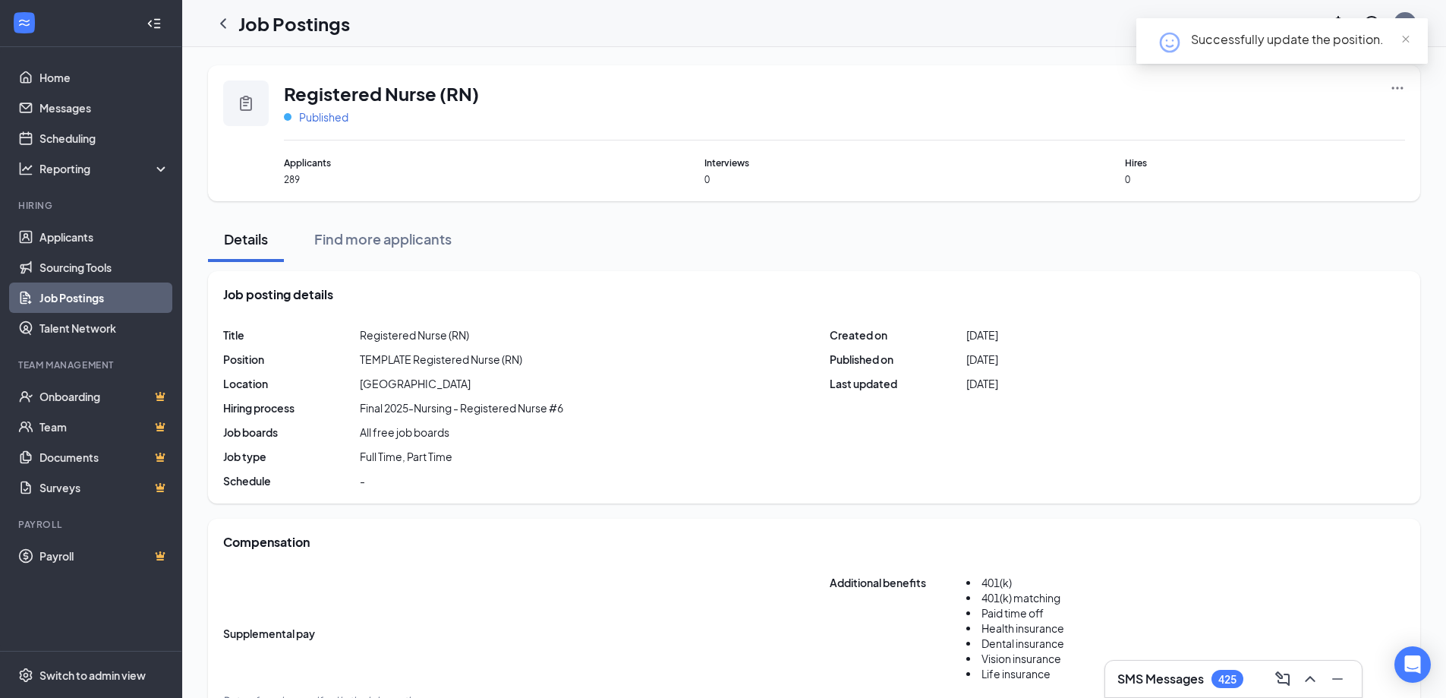
click at [332, 115] on span "Published" at bounding box center [323, 116] width 49 height 15
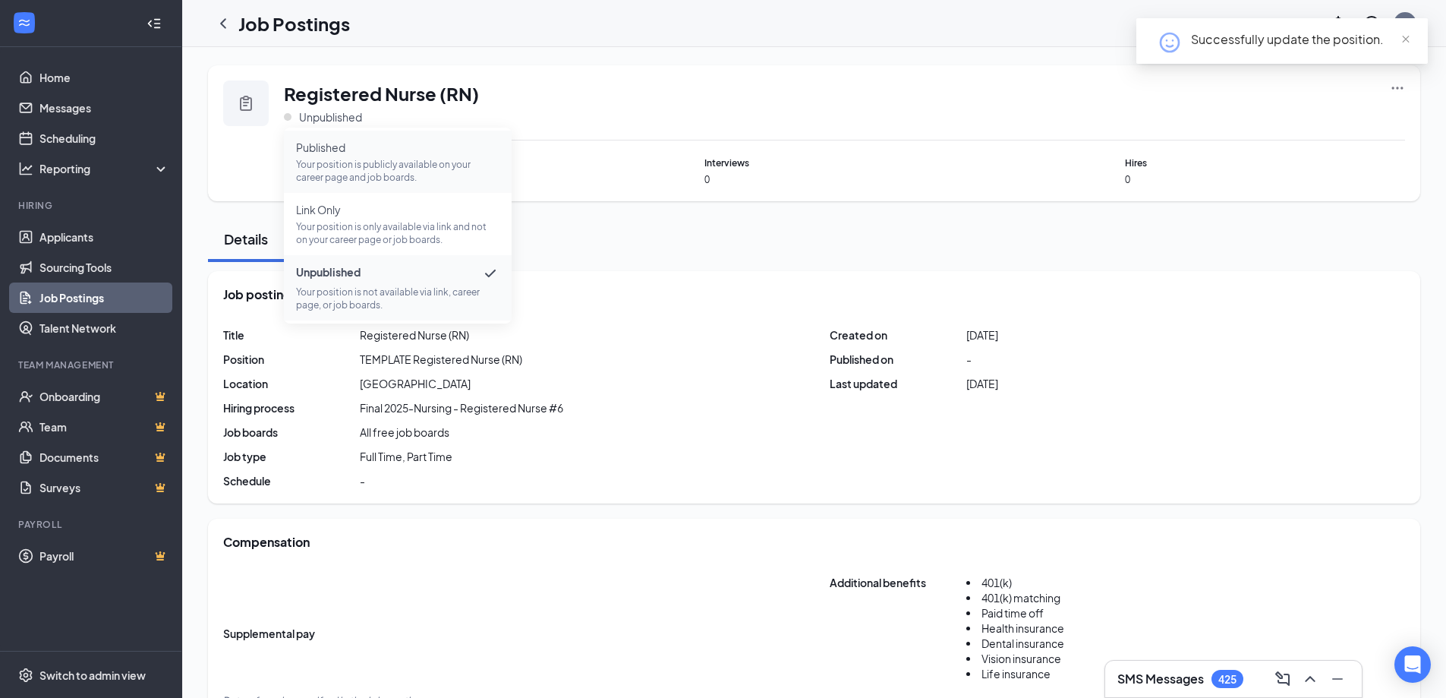
click at [356, 146] on span "Published" at bounding box center [397, 147] width 203 height 15
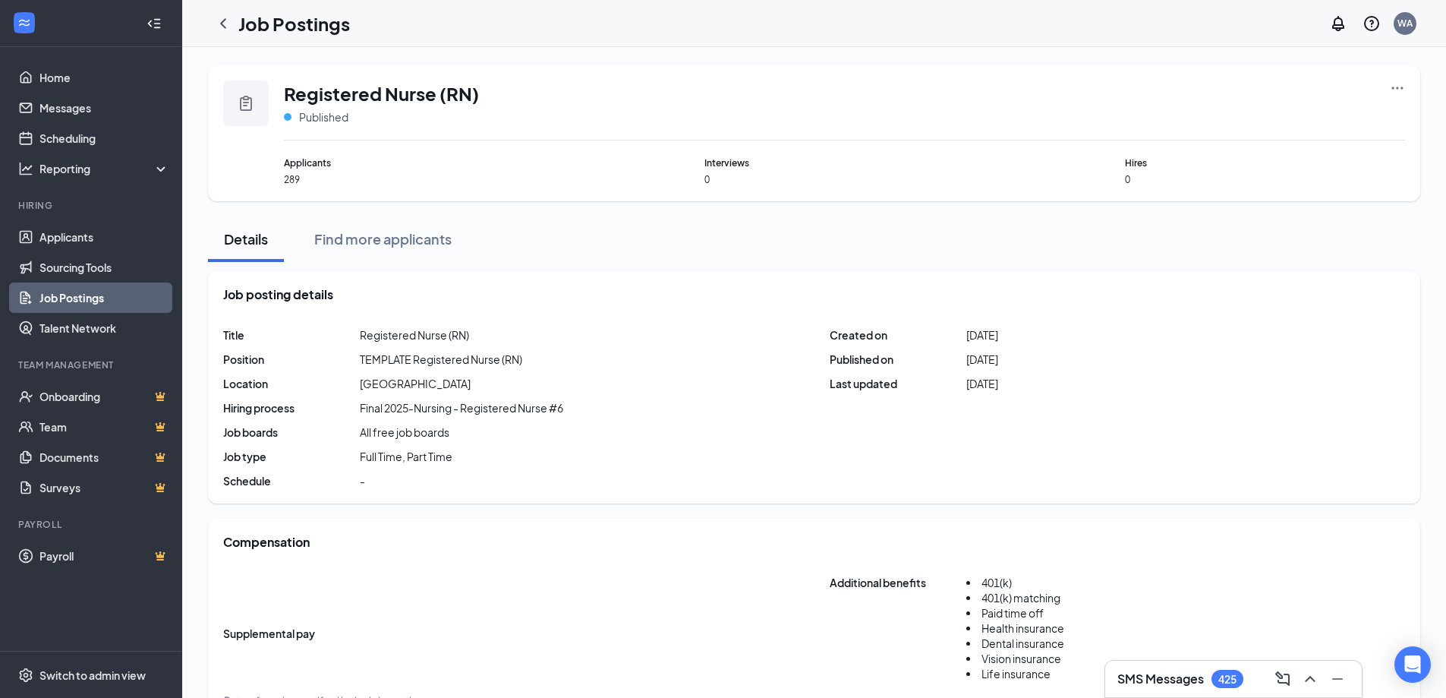
drag, startPoint x: 559, startPoint y: 239, endPoint x: 412, endPoint y: 143, distance: 175.4
click at [559, 239] on div "Details Find more applicants" at bounding box center [814, 239] width 1212 height 46
click at [226, 25] on icon "ChevronLeft" at bounding box center [223, 23] width 18 height 18
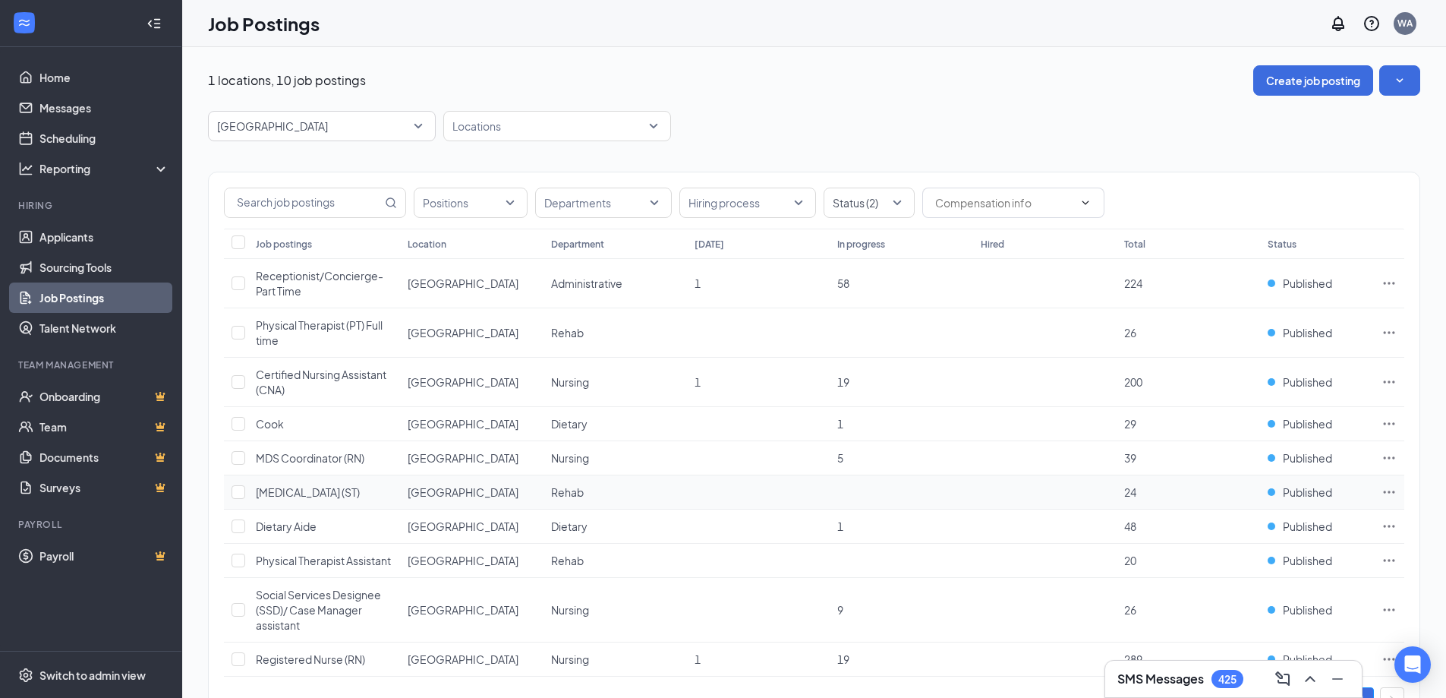
click at [283, 499] on div "[MEDICAL_DATA] (ST)" at bounding box center [308, 491] width 104 height 15
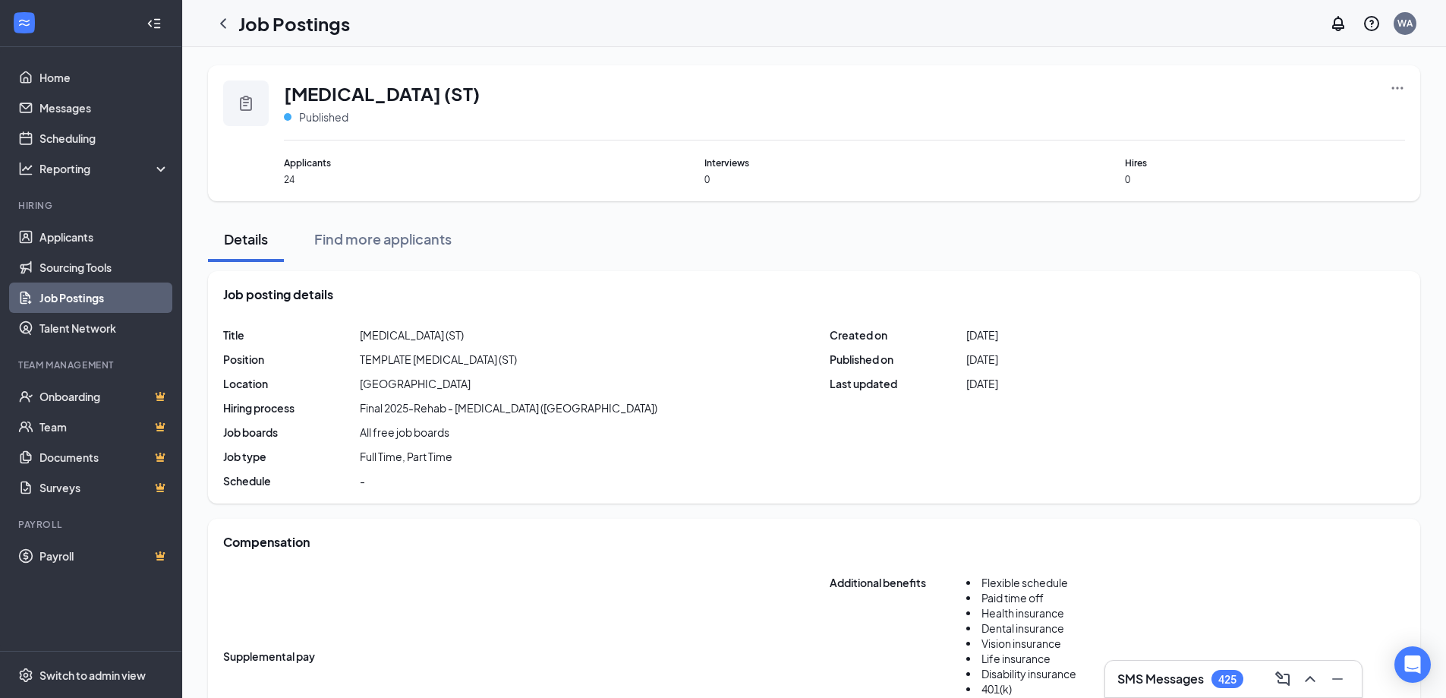
click at [1396, 91] on icon "Ellipses" at bounding box center [1397, 87] width 15 height 15
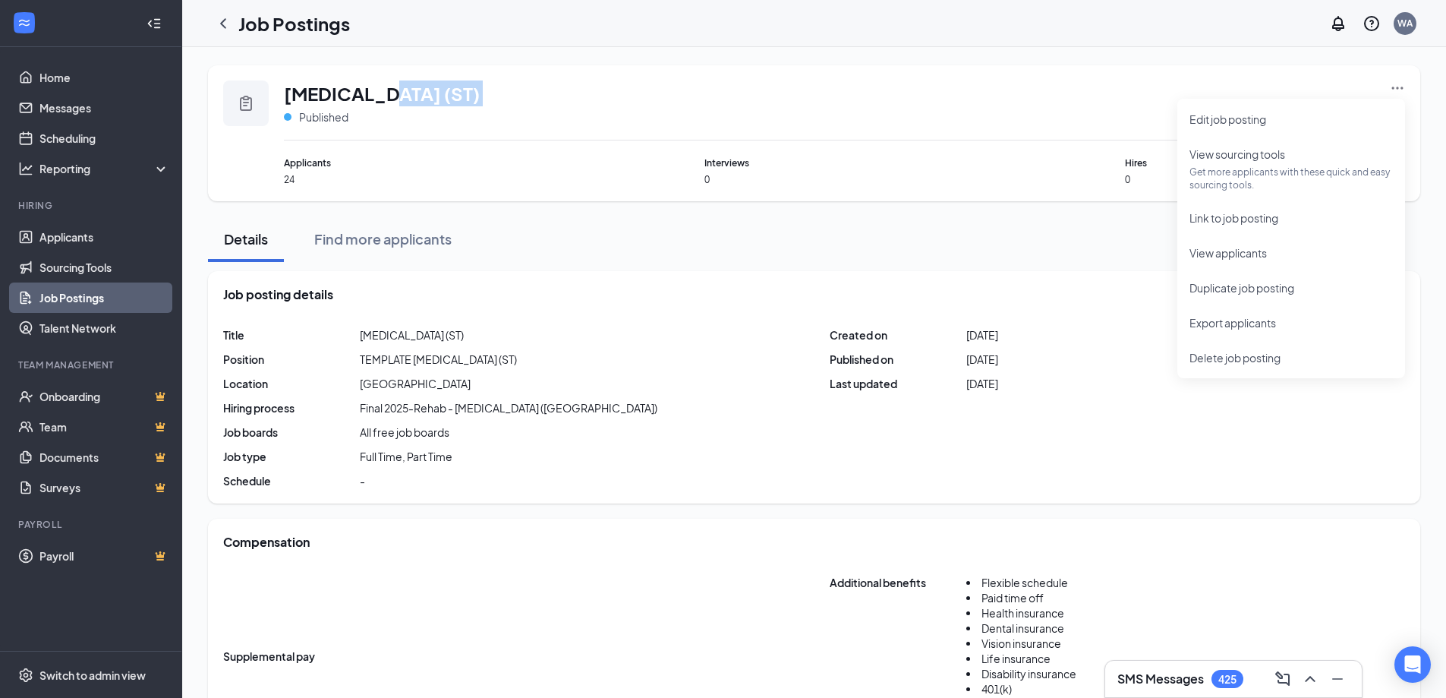
click at [411, 102] on div "[MEDICAL_DATA] (ST) Published" at bounding box center [382, 102] width 196 height 44
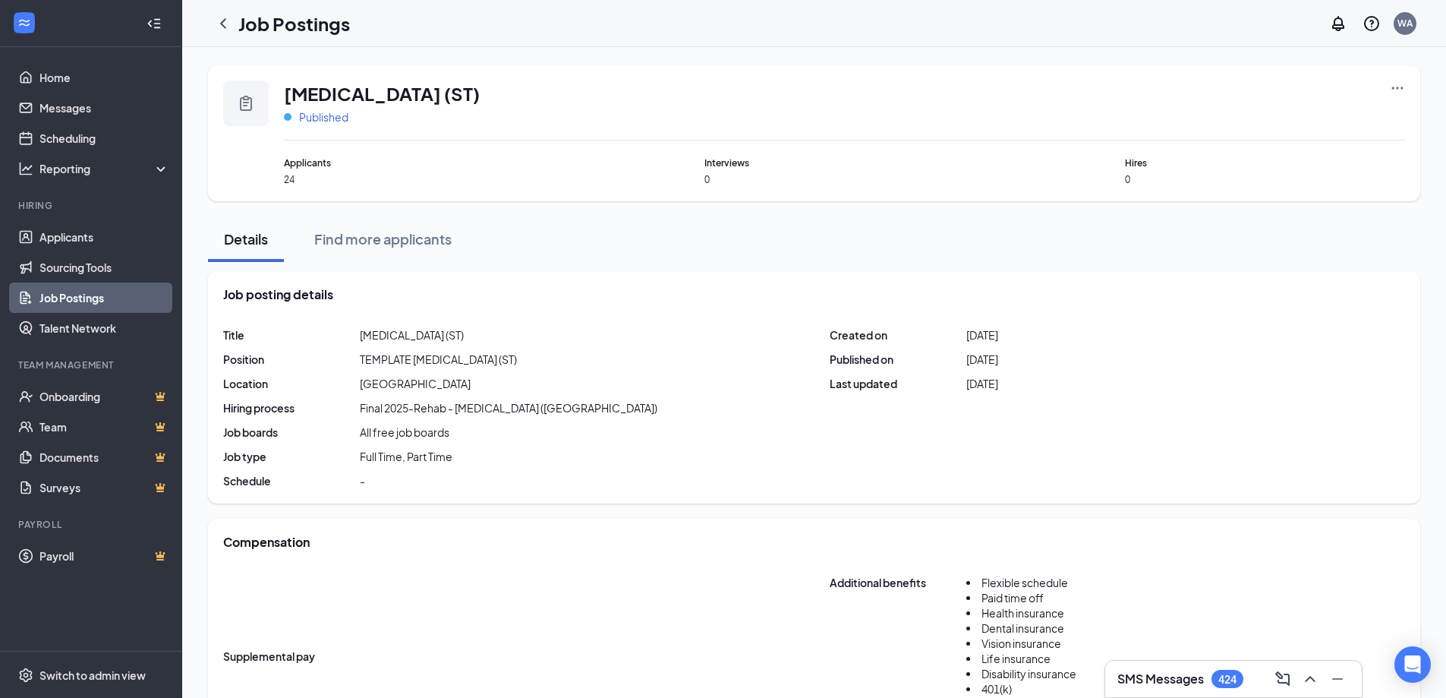
click at [309, 120] on span "Published" at bounding box center [323, 116] width 49 height 15
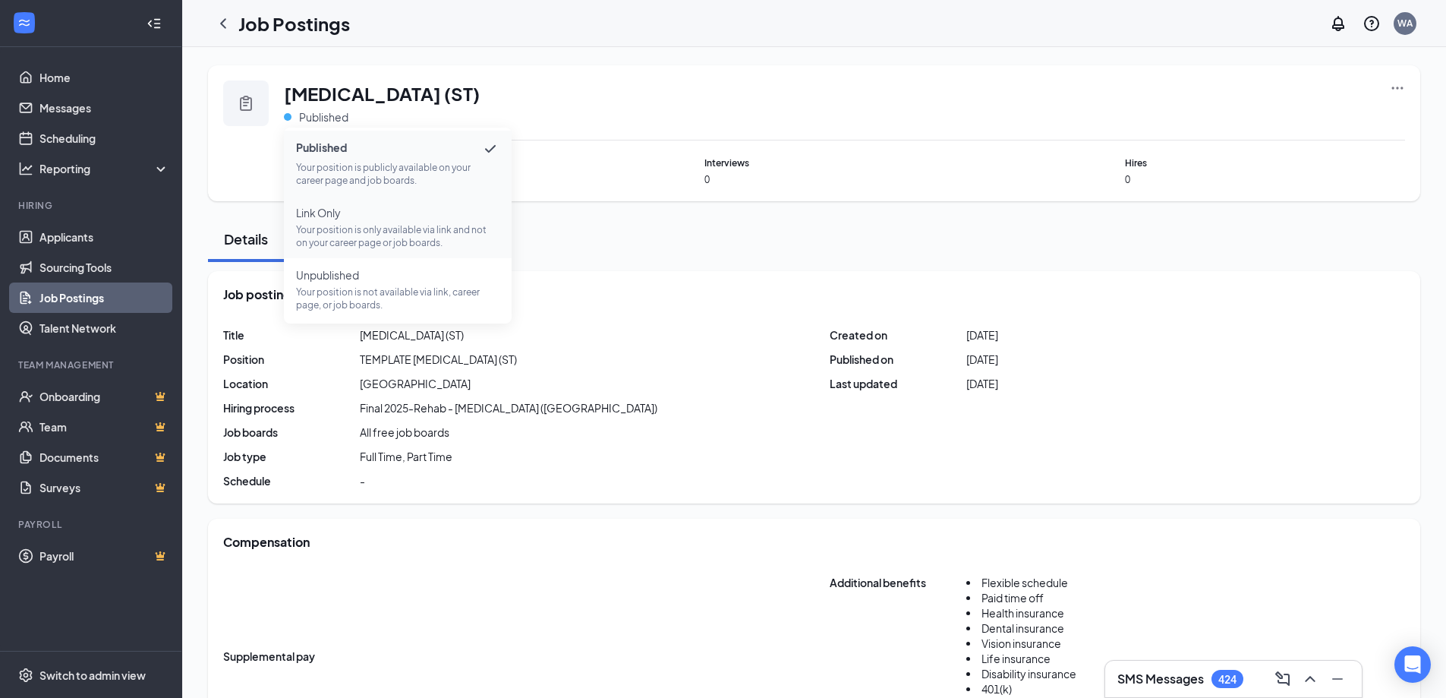
click at [331, 256] on li "Link Only Your position is only available via link and not on your career page …" at bounding box center [398, 227] width 228 height 62
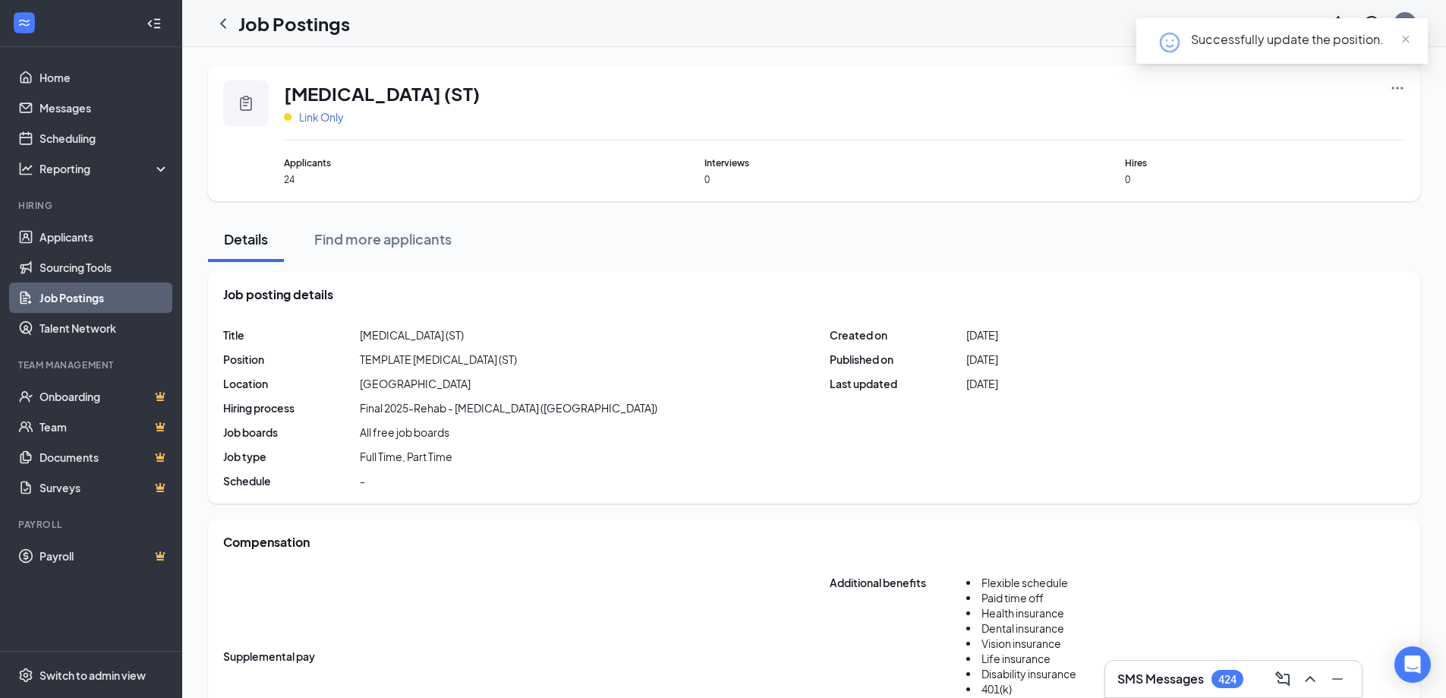
click at [304, 119] on span "Link Only" at bounding box center [321, 116] width 45 height 15
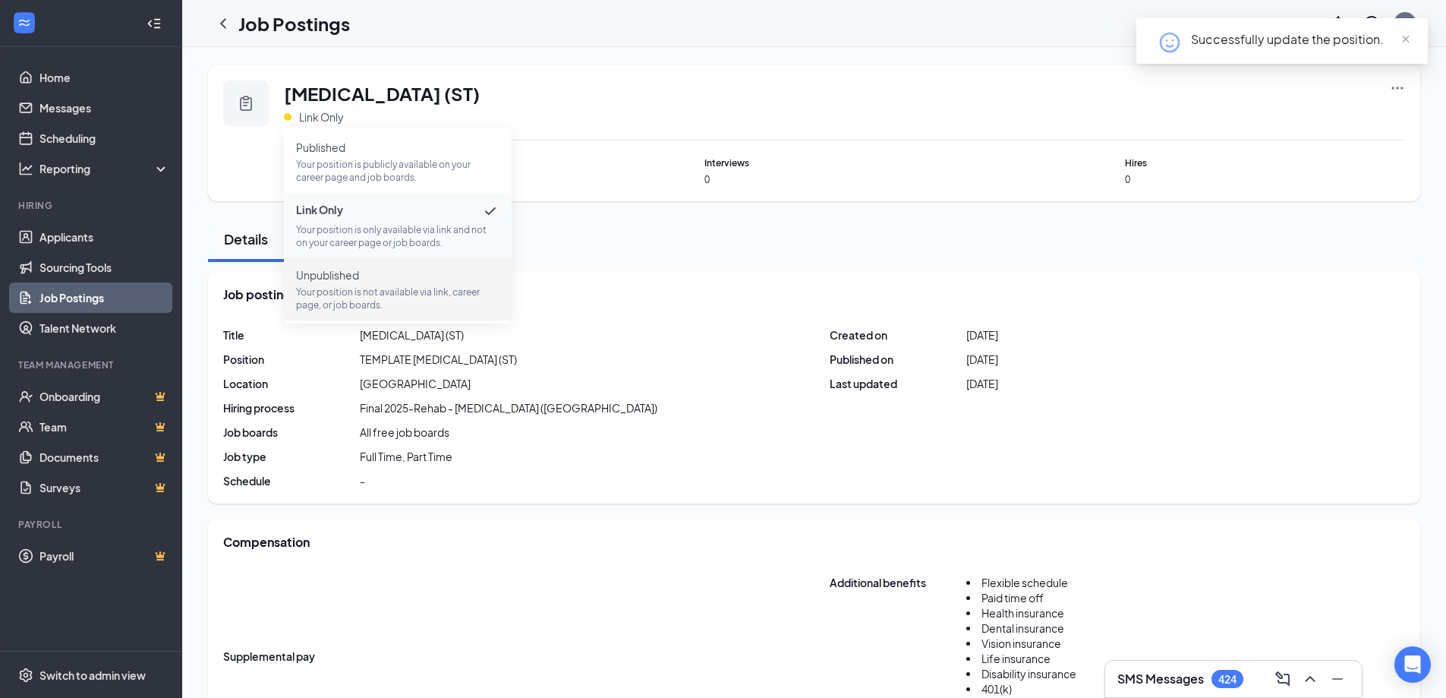
drag, startPoint x: 362, startPoint y: 307, endPoint x: 338, endPoint y: 224, distance: 86.9
click at [362, 307] on p "Your position is not available via link, career page, or job boards." at bounding box center [397, 298] width 203 height 26
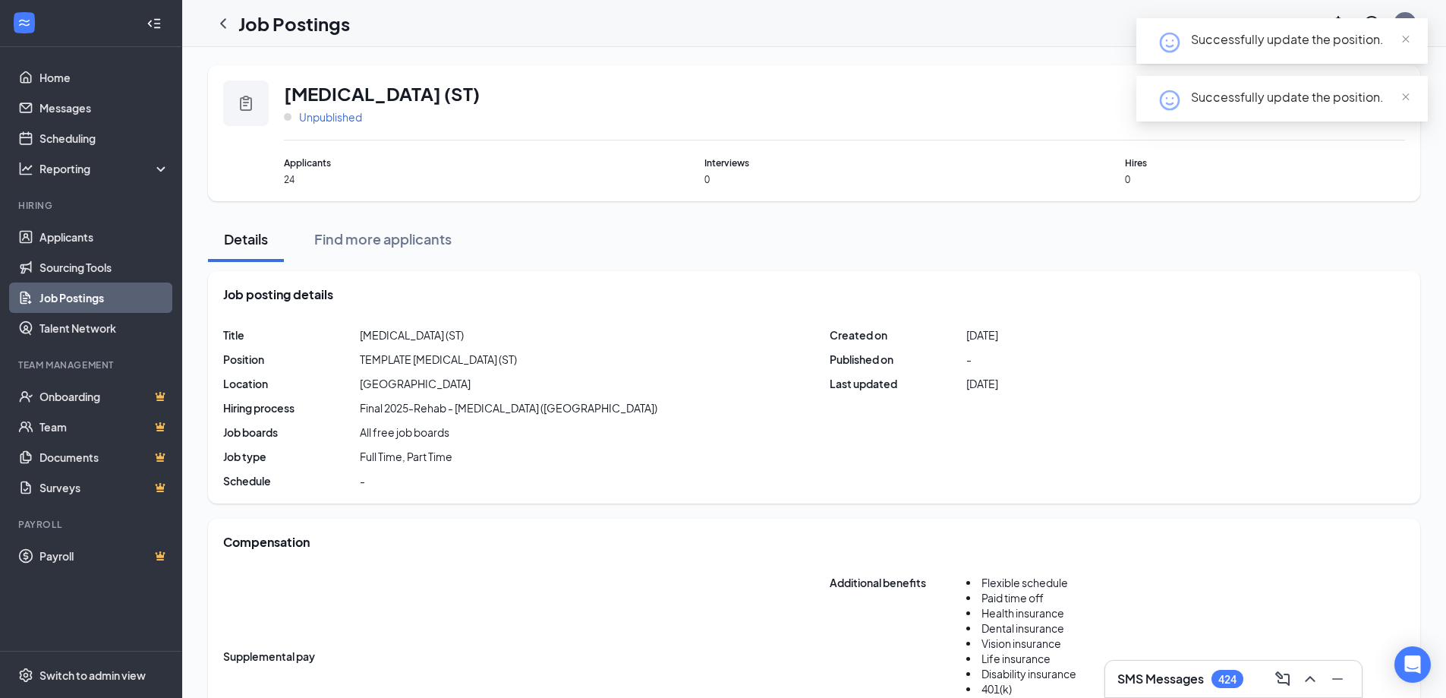
click at [332, 120] on span "Unpublished" at bounding box center [330, 116] width 63 height 15
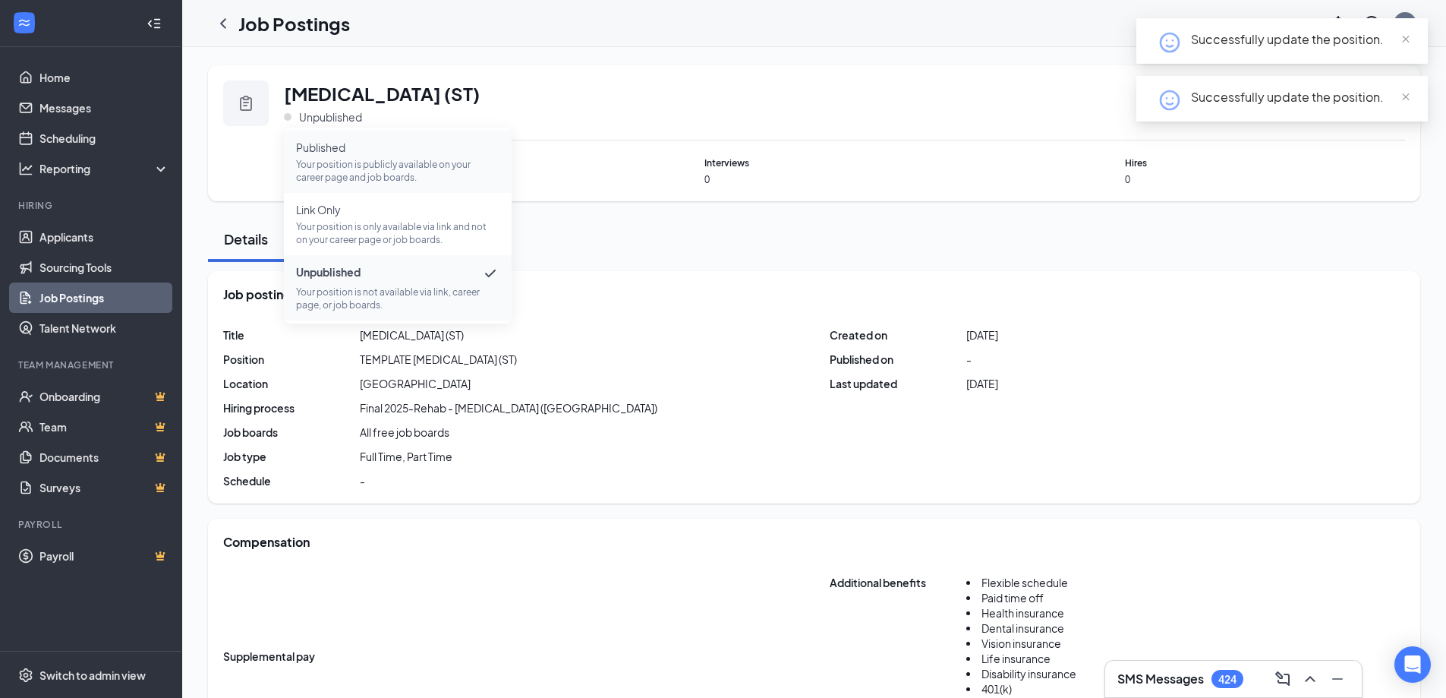
click at [333, 147] on span "Published" at bounding box center [397, 147] width 203 height 15
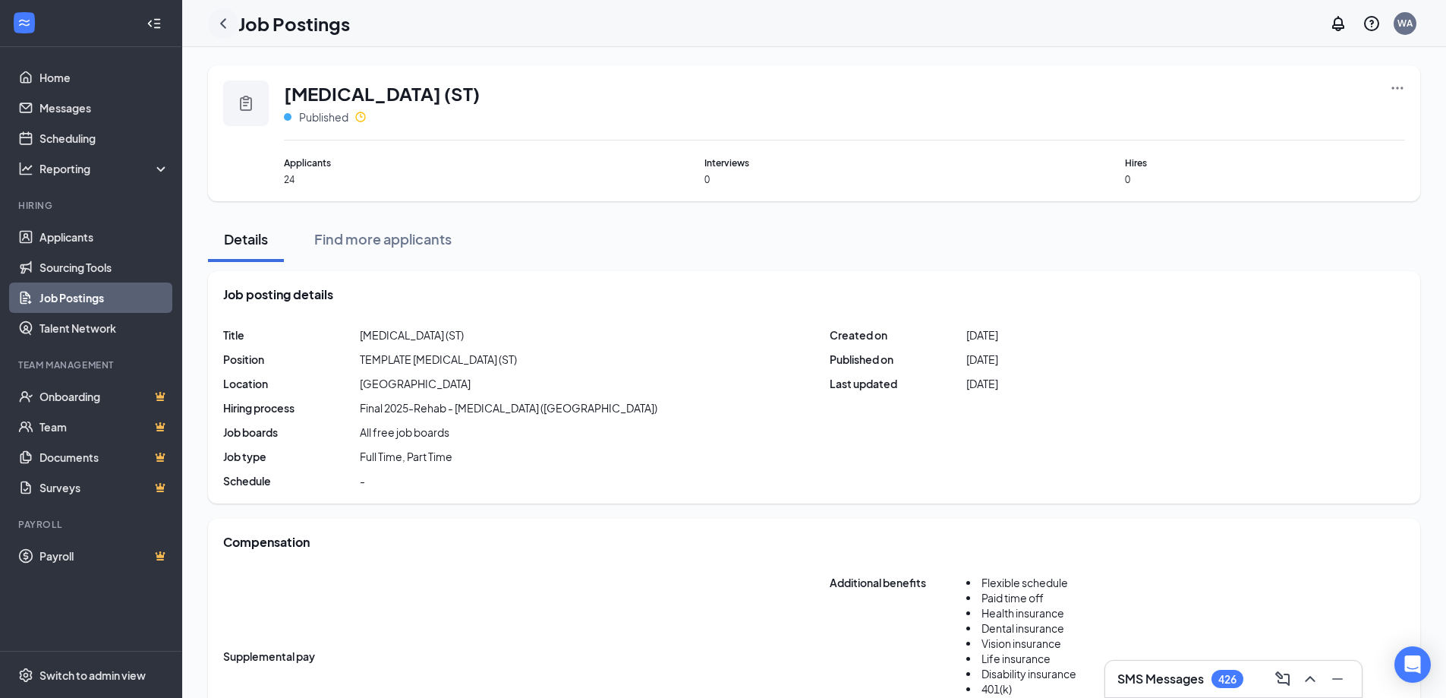
click at [229, 22] on icon "ChevronLeft" at bounding box center [223, 23] width 18 height 18
